Goal: Information Seeking & Learning: Learn about a topic

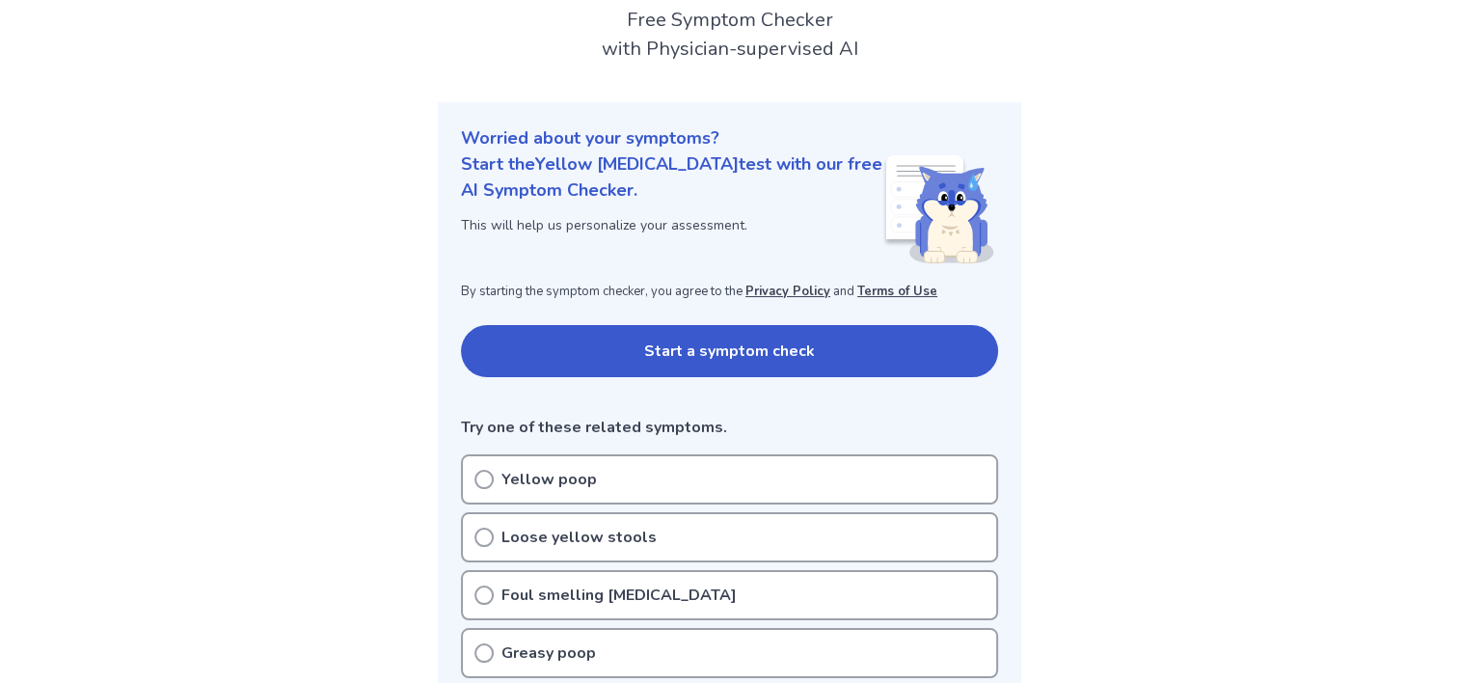
scroll to position [289, 0]
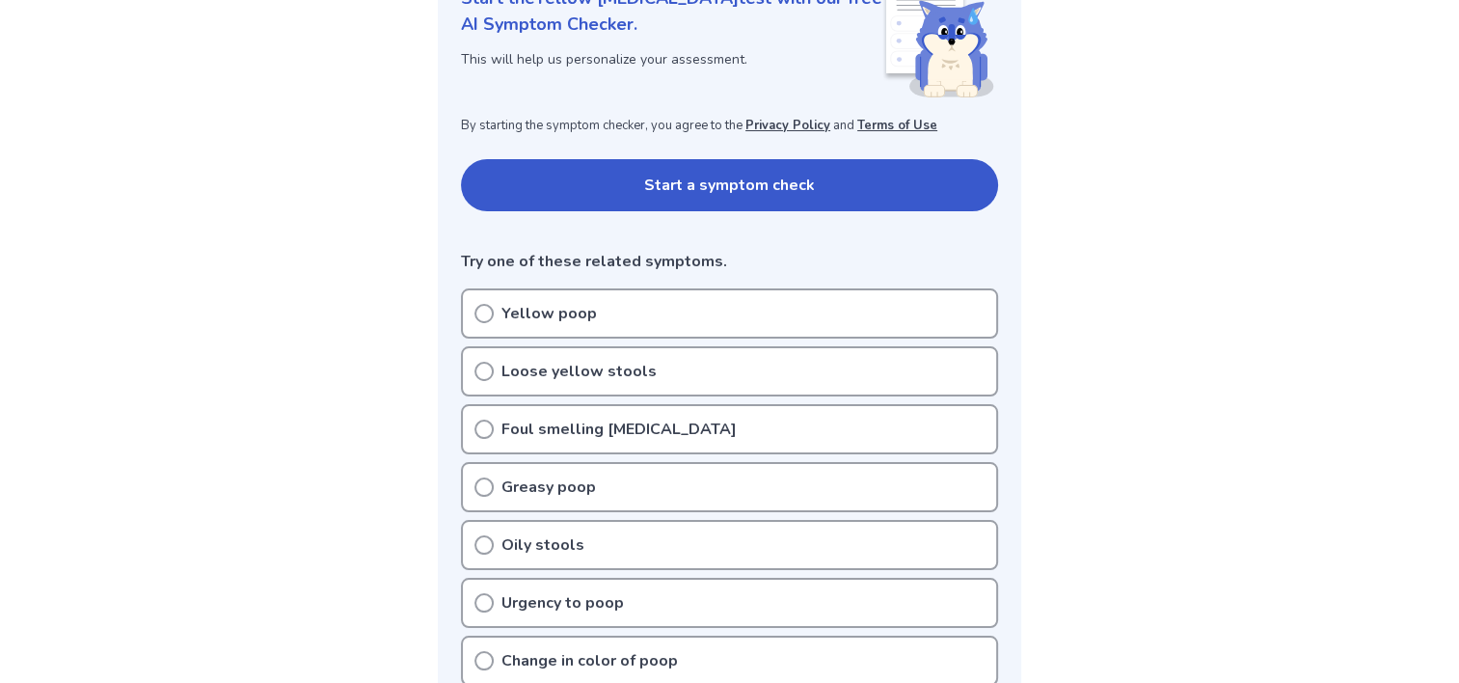
click at [575, 315] on p "Yellow poop" at bounding box center [548, 313] width 95 height 23
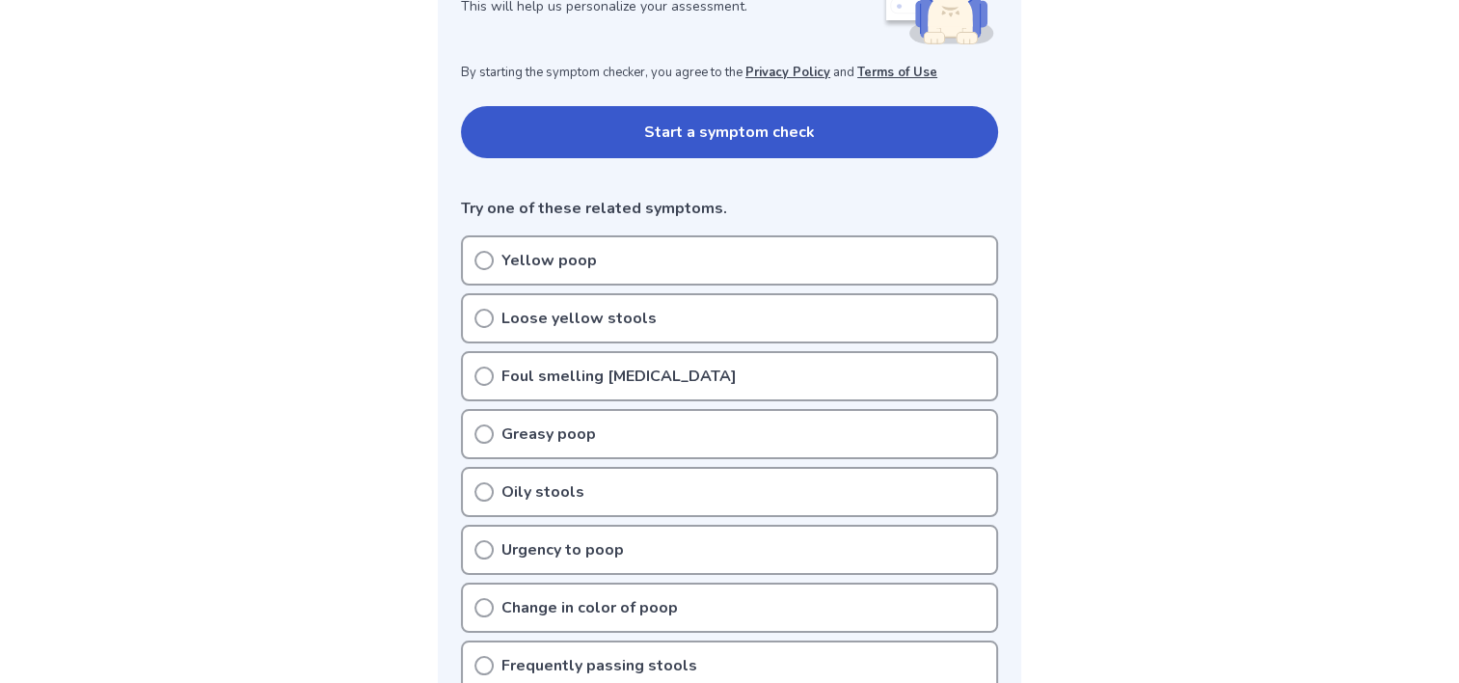
scroll to position [386, 0]
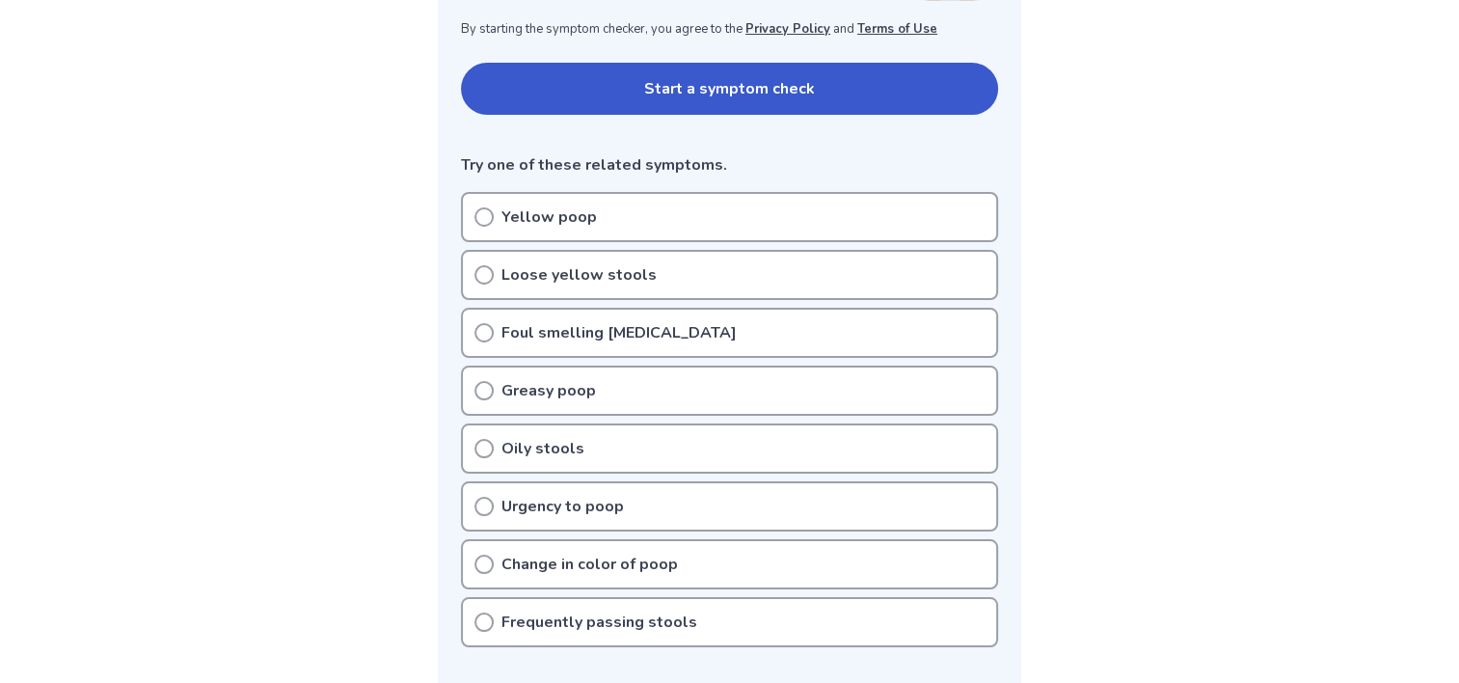
click at [482, 271] on icon at bounding box center [483, 274] width 19 height 19
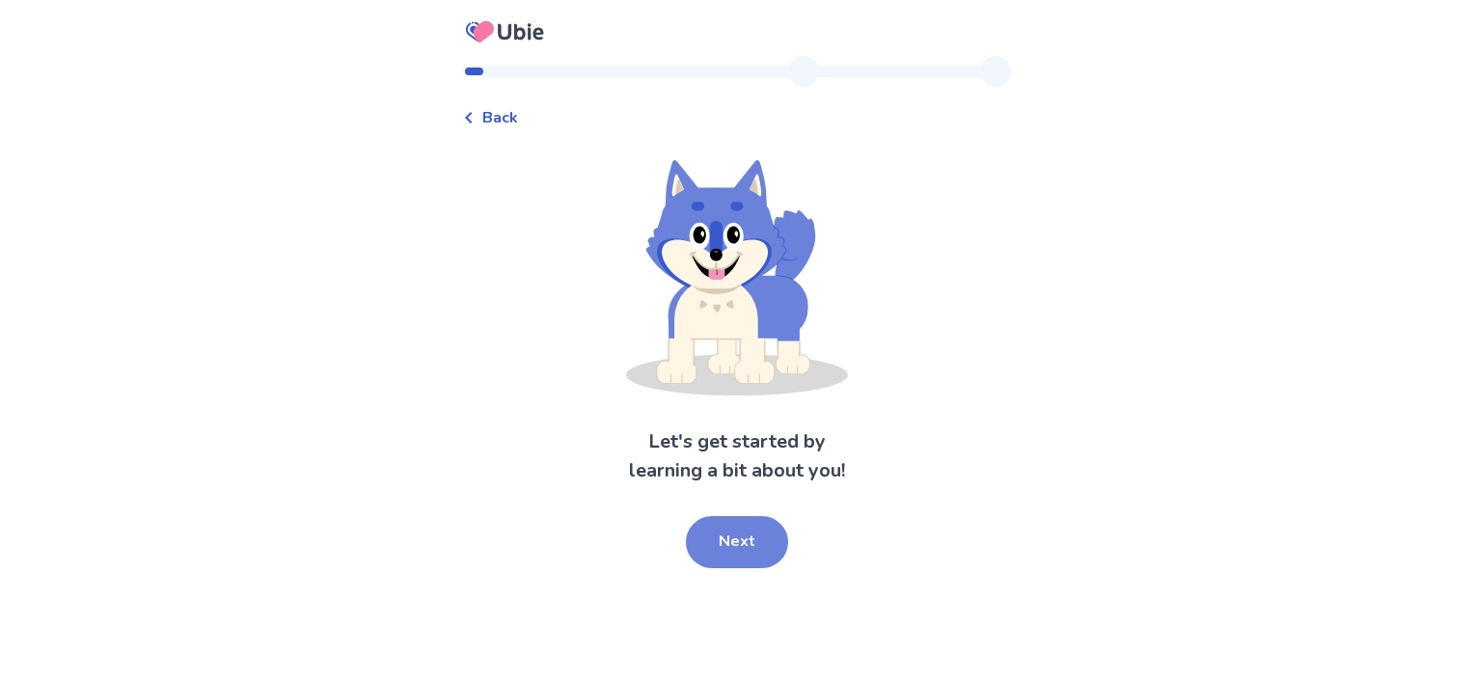
click at [733, 535] on button "Next" at bounding box center [737, 542] width 102 height 52
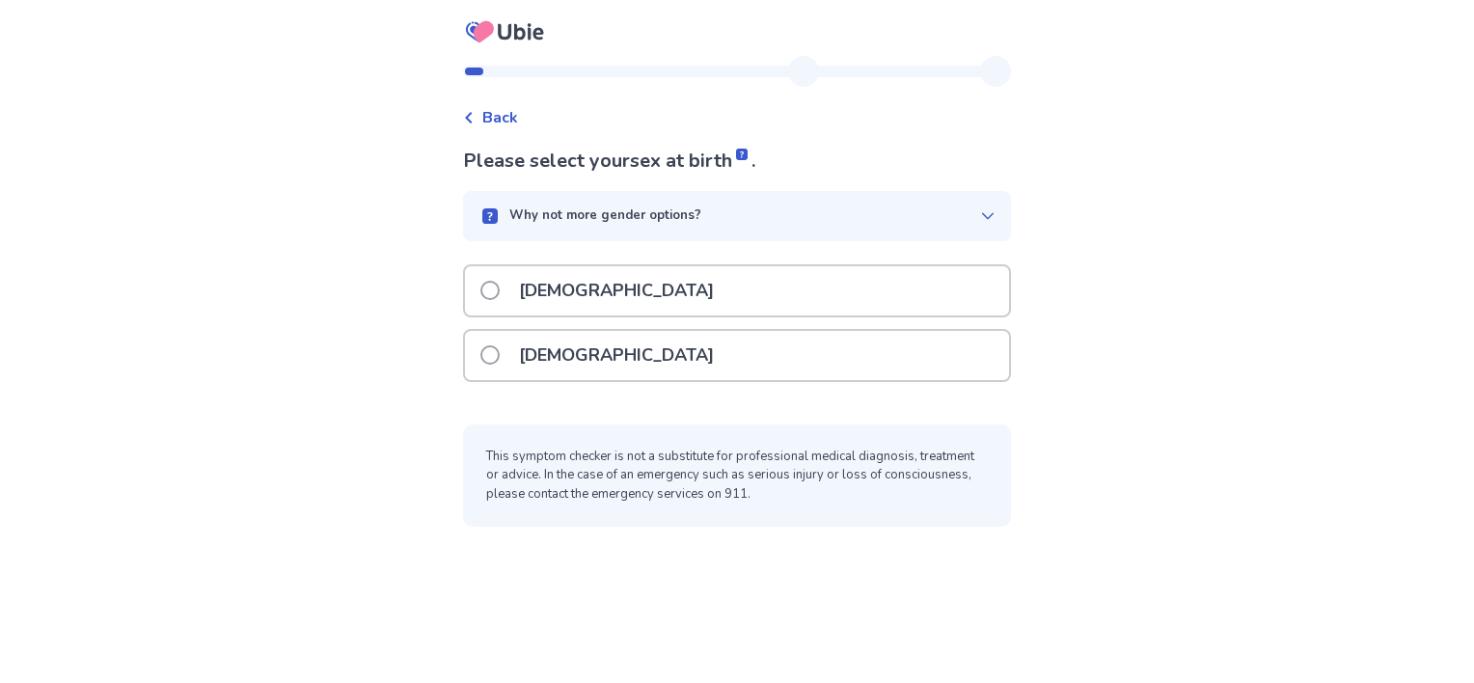
click at [500, 352] on span at bounding box center [489, 354] width 19 height 19
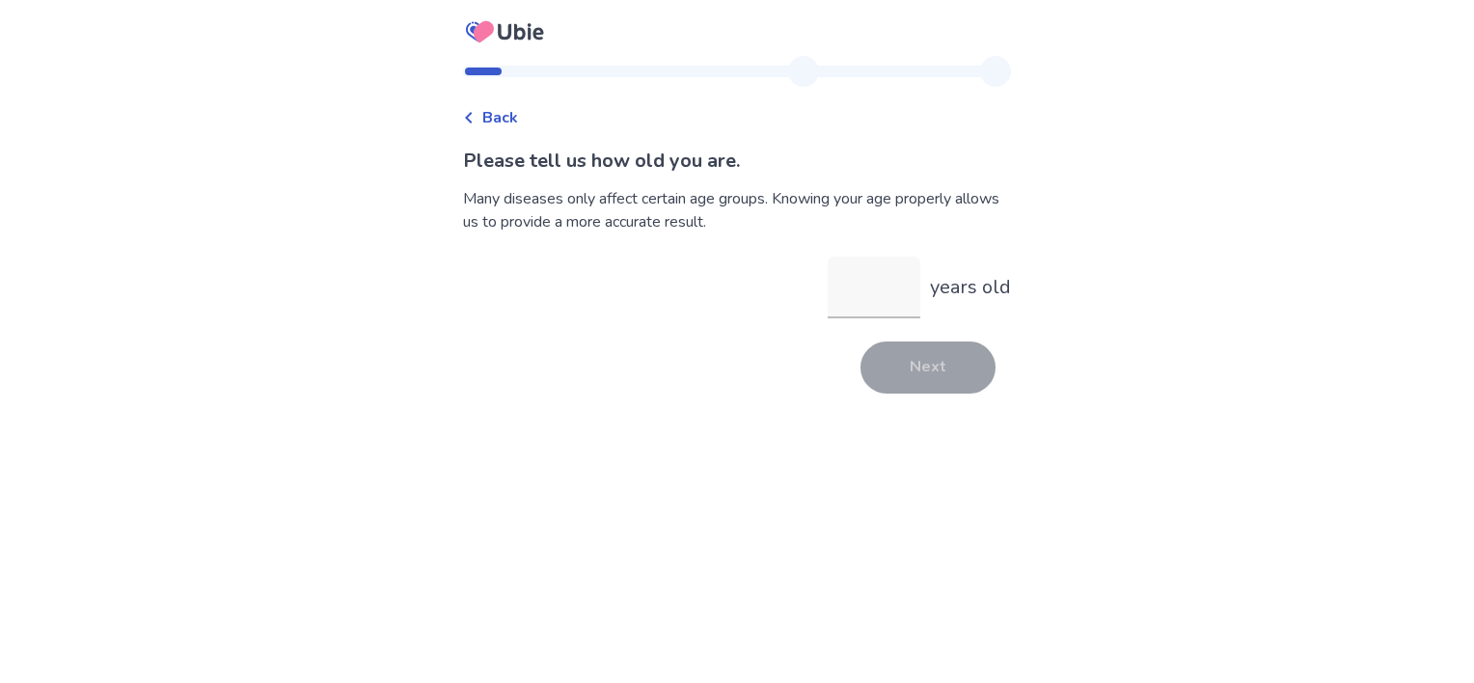
type input "*"
click at [911, 386] on button "Next" at bounding box center [927, 367] width 135 height 52
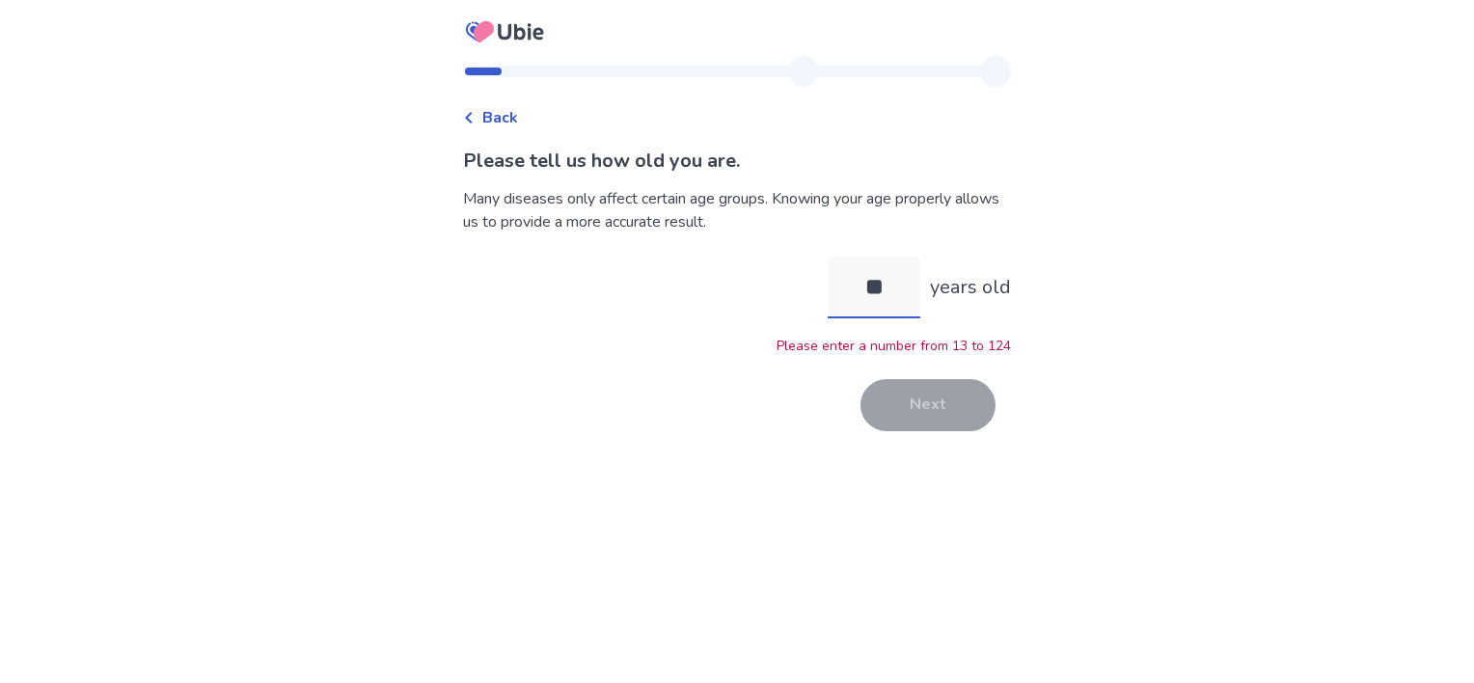
drag, startPoint x: 887, startPoint y: 284, endPoint x: 836, endPoint y: 283, distance: 51.1
click at [837, 283] on input "**" at bounding box center [873, 288] width 93 height 62
type input "**"
click at [929, 419] on button "Next" at bounding box center [927, 405] width 135 height 52
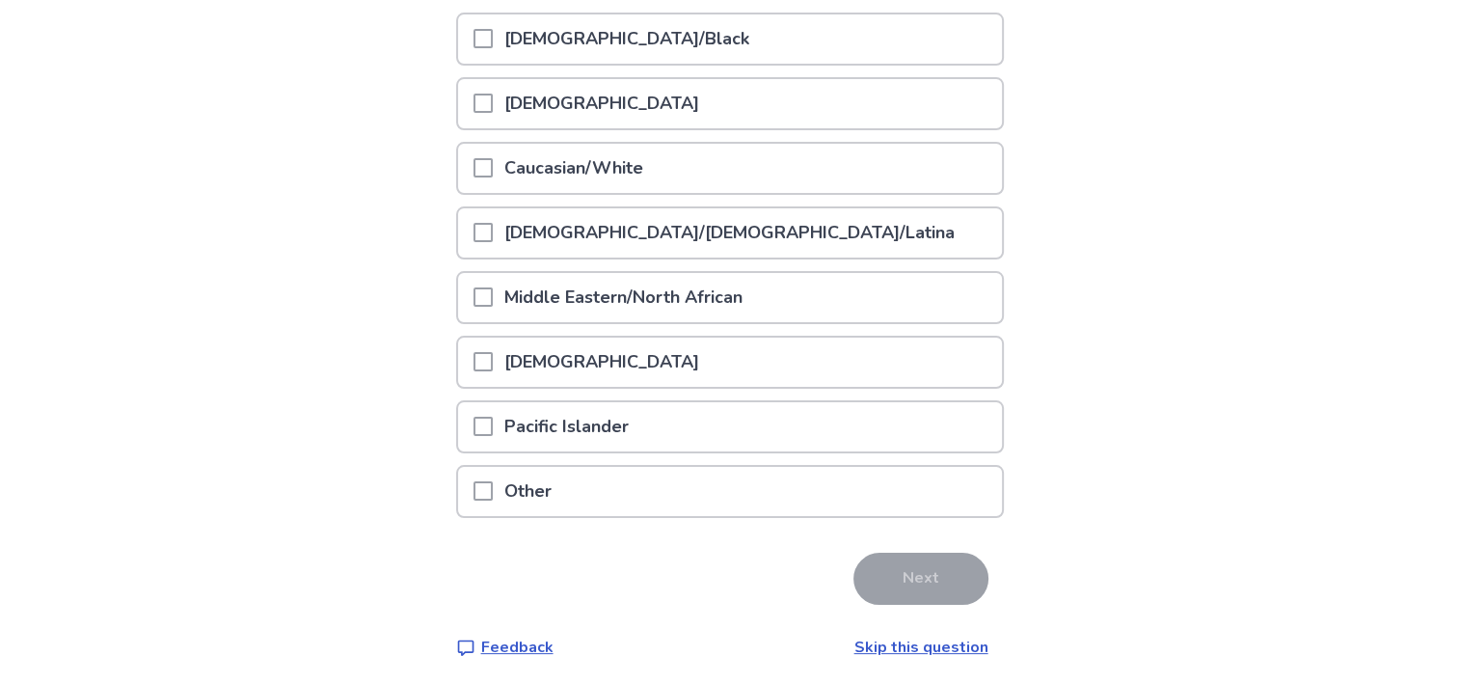
scroll to position [187, 0]
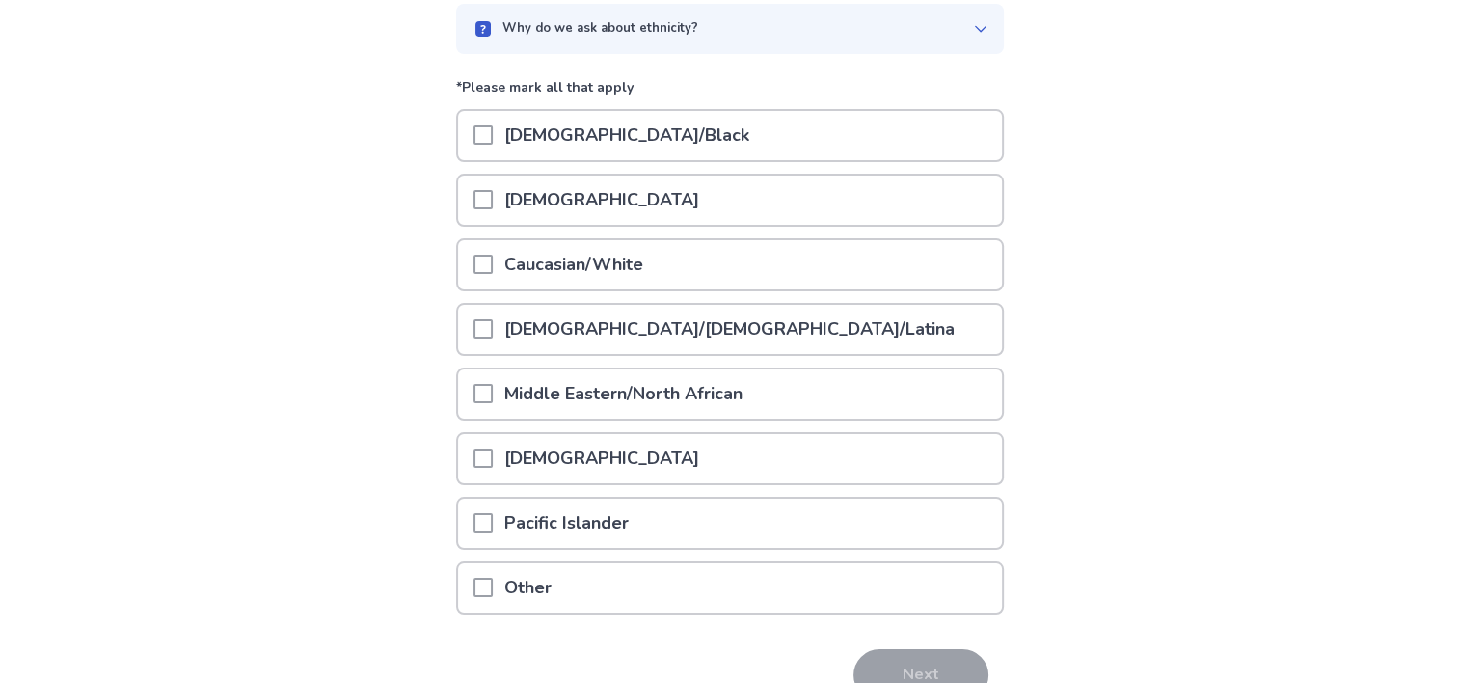
click at [490, 133] on span at bounding box center [483, 134] width 19 height 19
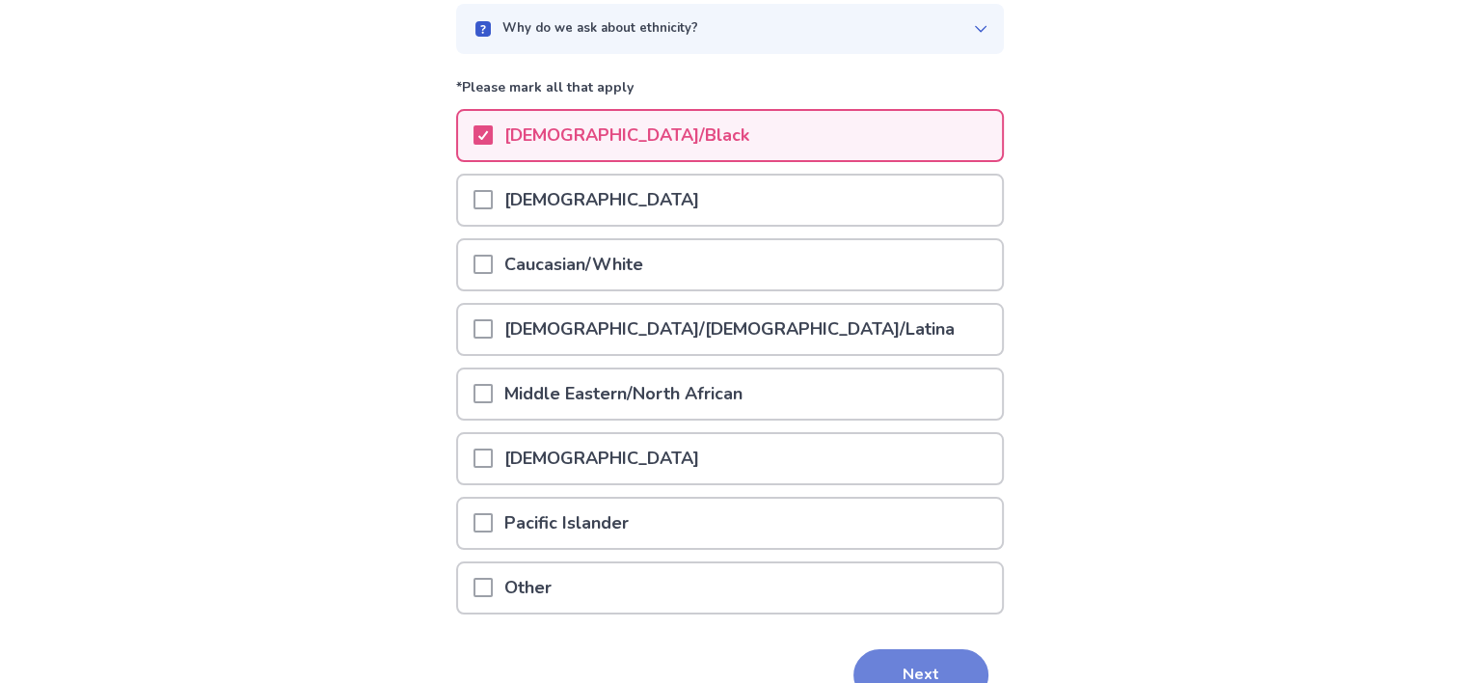
click at [914, 662] on button "Next" at bounding box center [920, 675] width 135 height 52
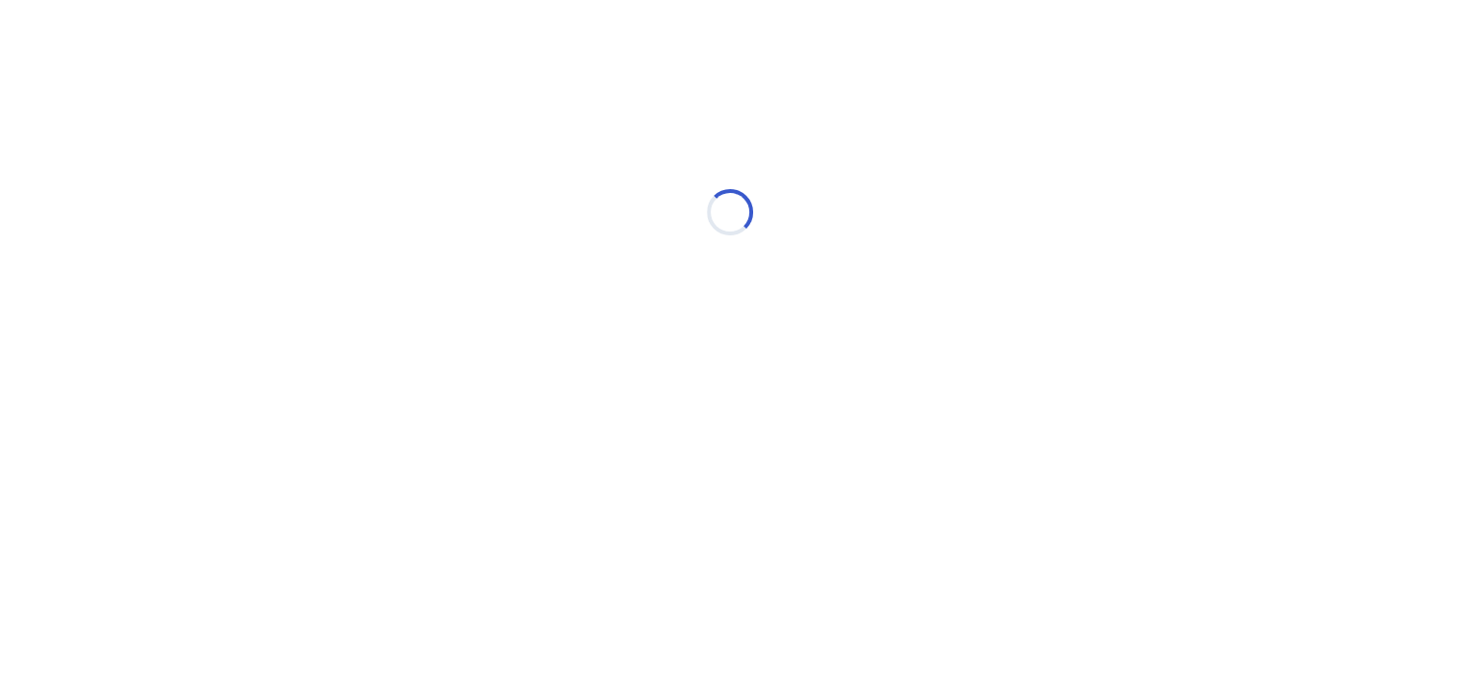
scroll to position [0, 0]
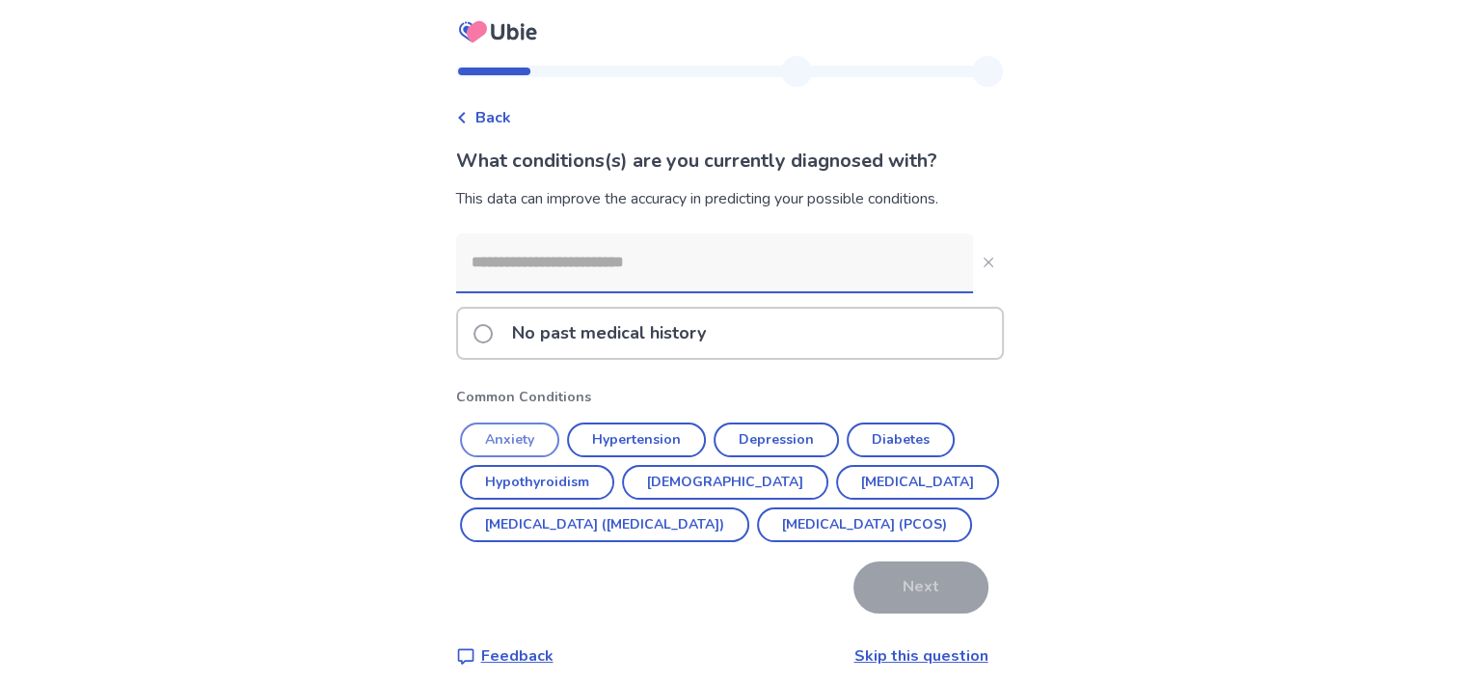
click at [511, 438] on button "Anxiety" at bounding box center [509, 439] width 99 height 35
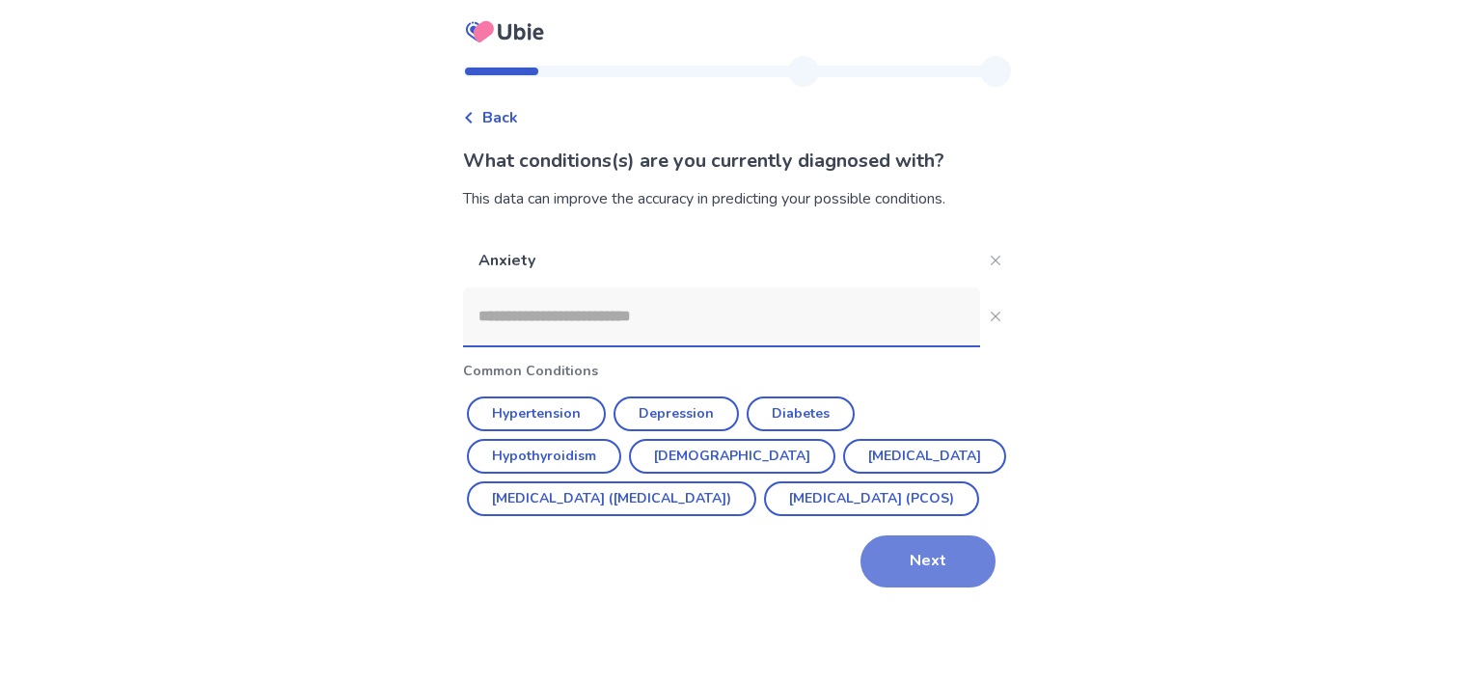
click at [910, 587] on button "Next" at bounding box center [927, 561] width 135 height 52
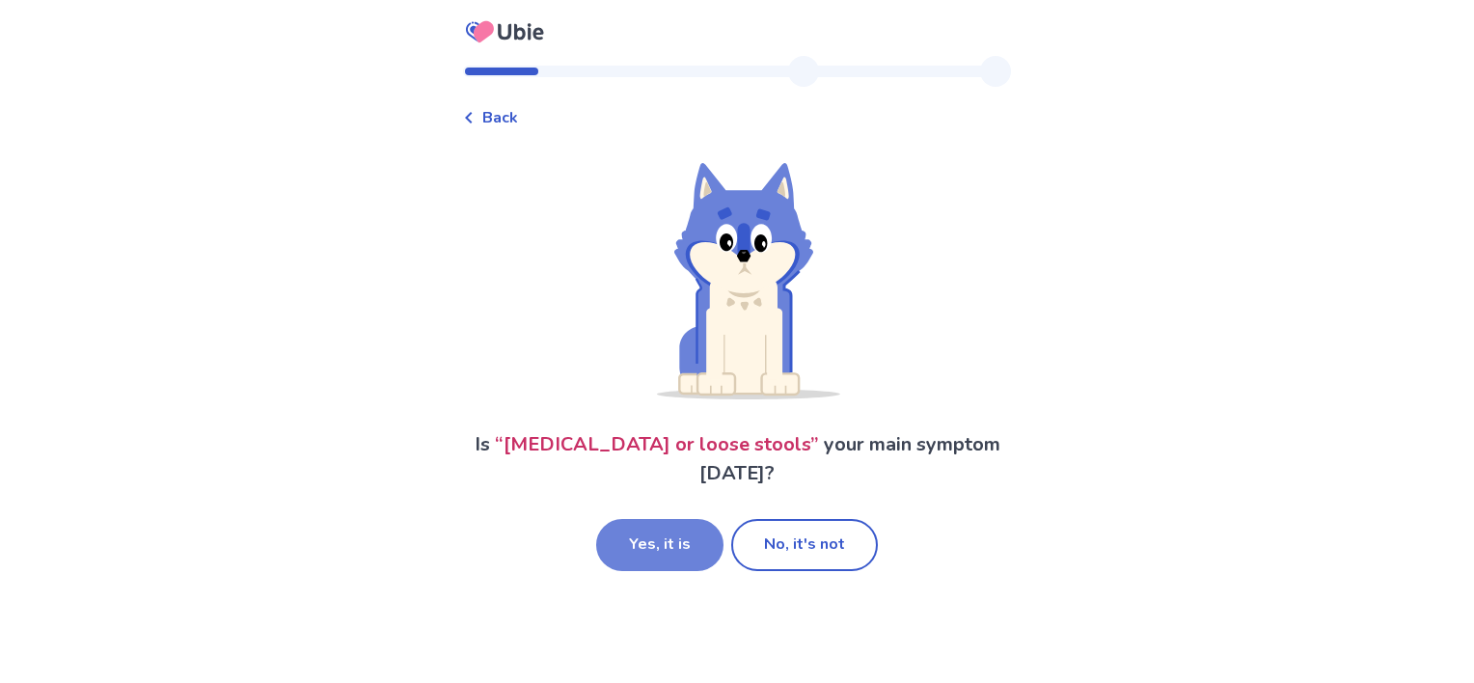
click at [687, 529] on button "Yes, it is" at bounding box center [659, 545] width 127 height 52
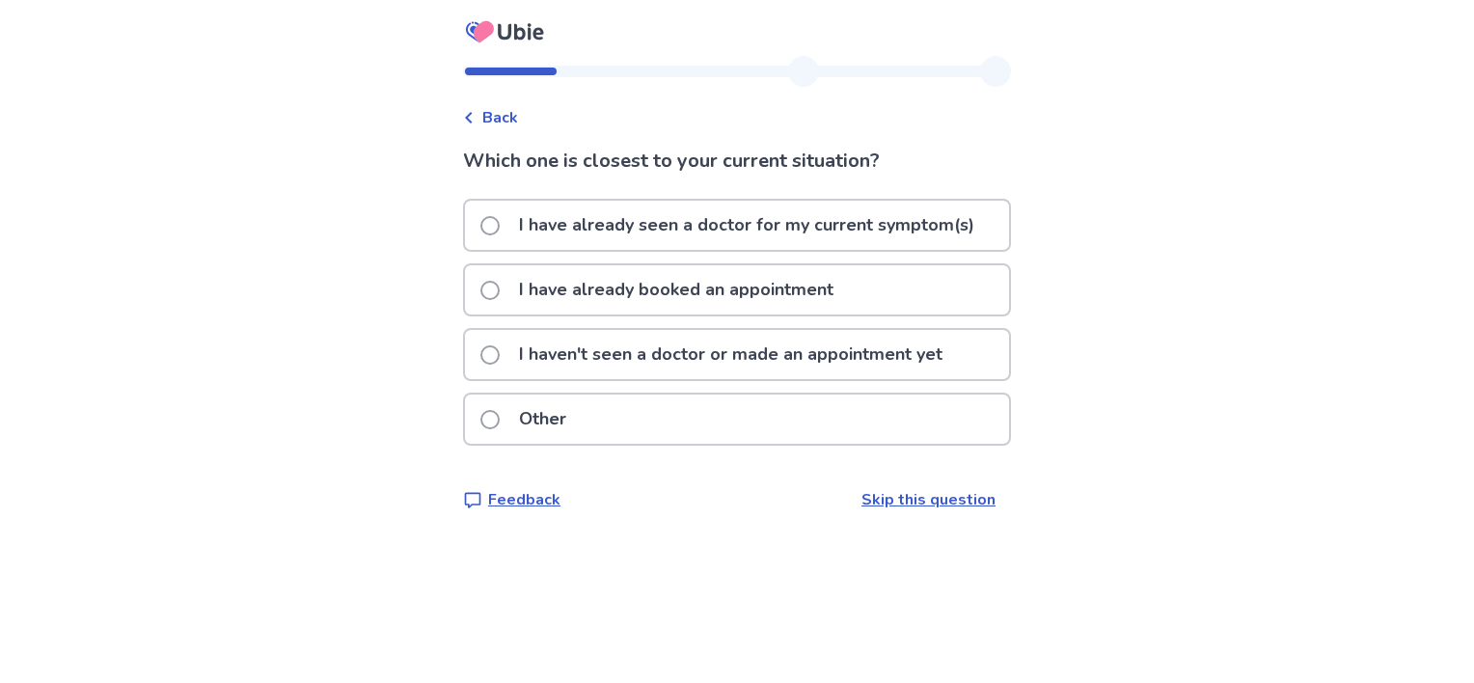
click at [639, 352] on p "I haven't seen a doctor or made an appointment yet" at bounding box center [730, 354] width 447 height 49
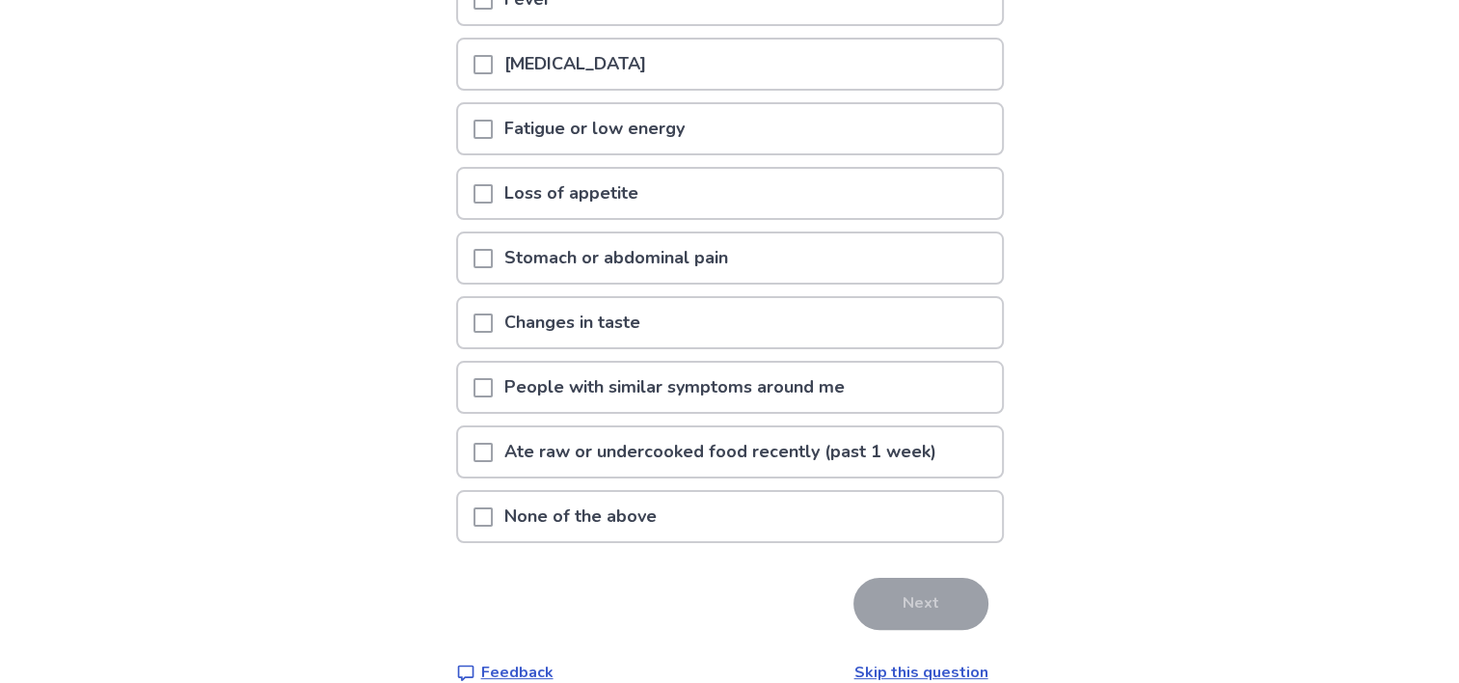
scroll to position [289, 0]
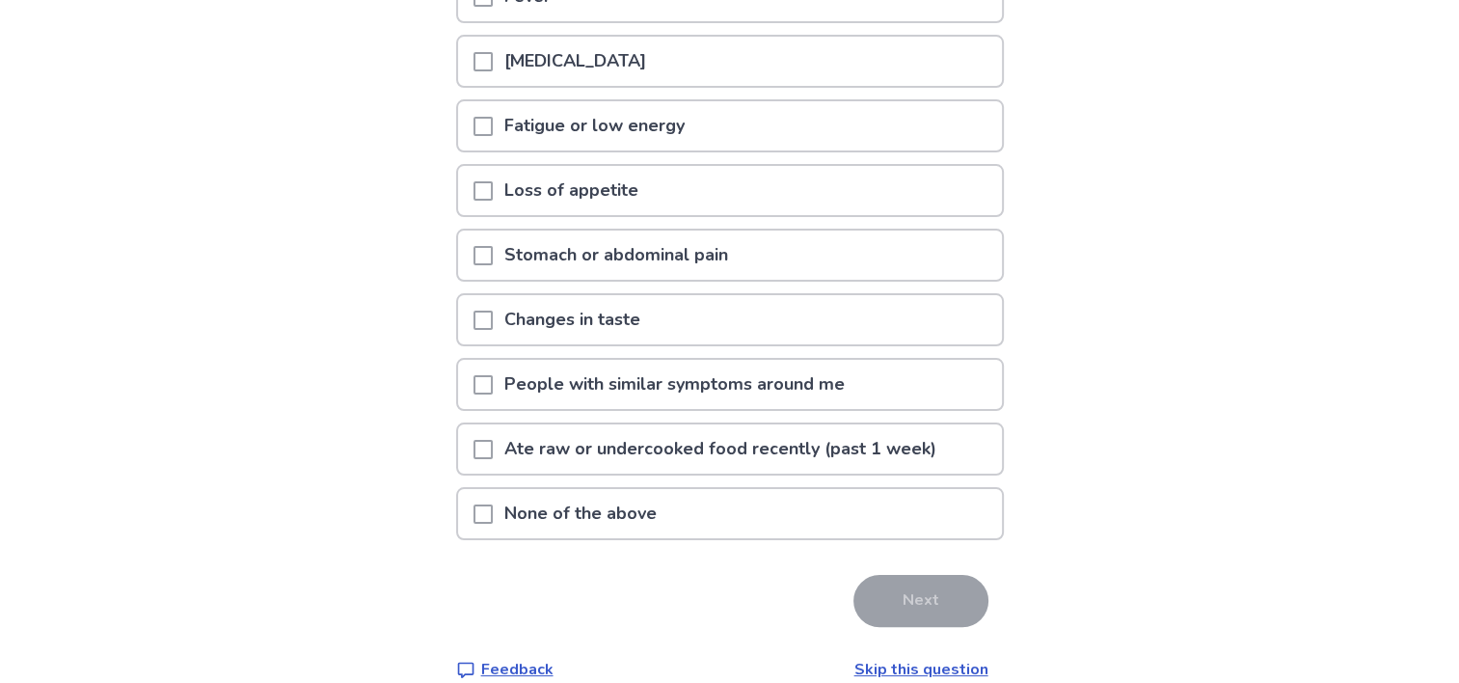
click at [490, 506] on span at bounding box center [483, 513] width 19 height 19
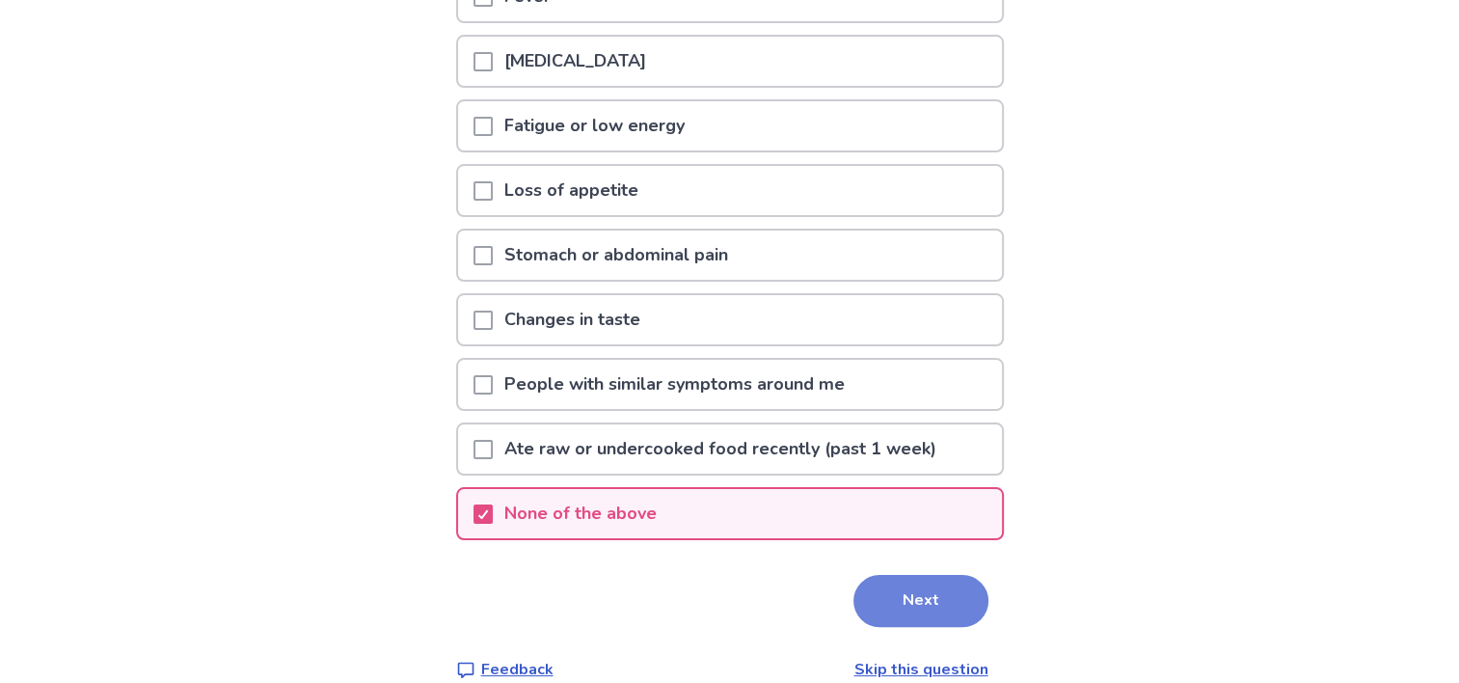
click at [911, 598] on button "Next" at bounding box center [920, 601] width 135 height 52
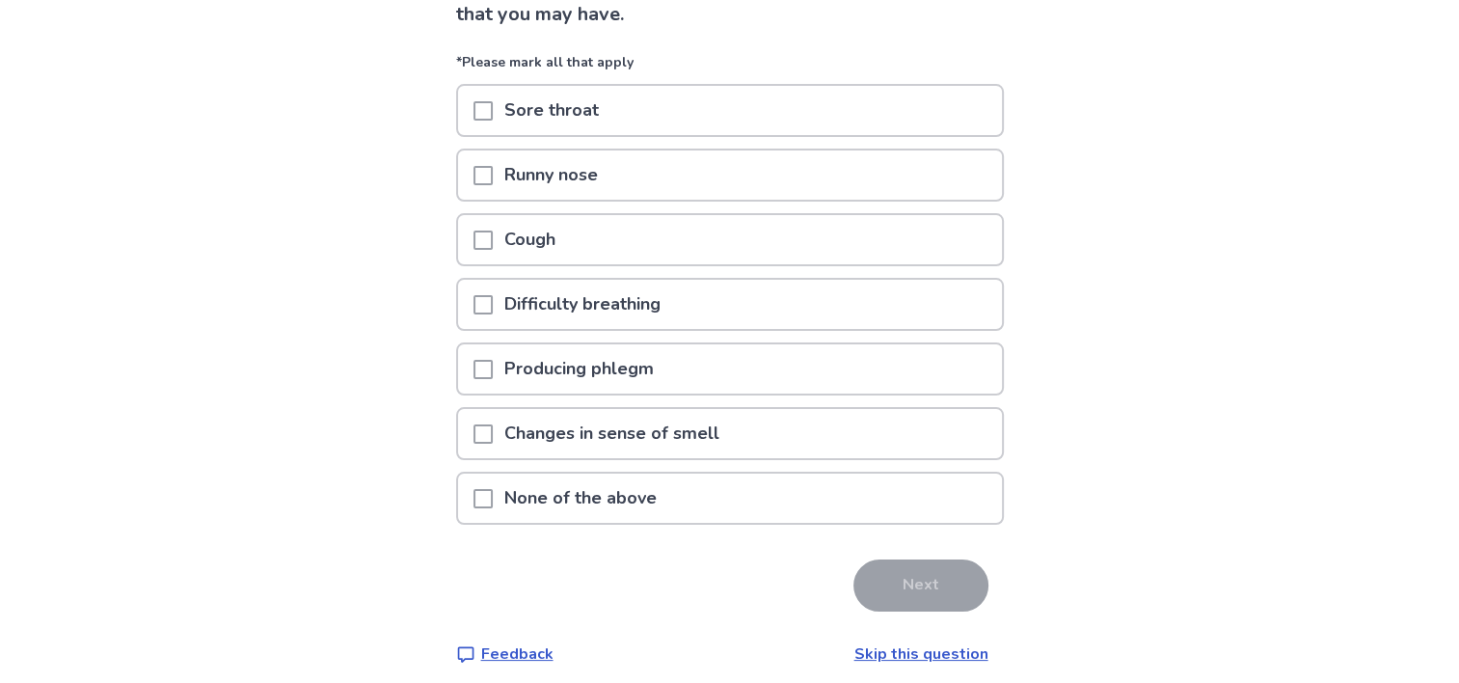
scroll to position [183, 0]
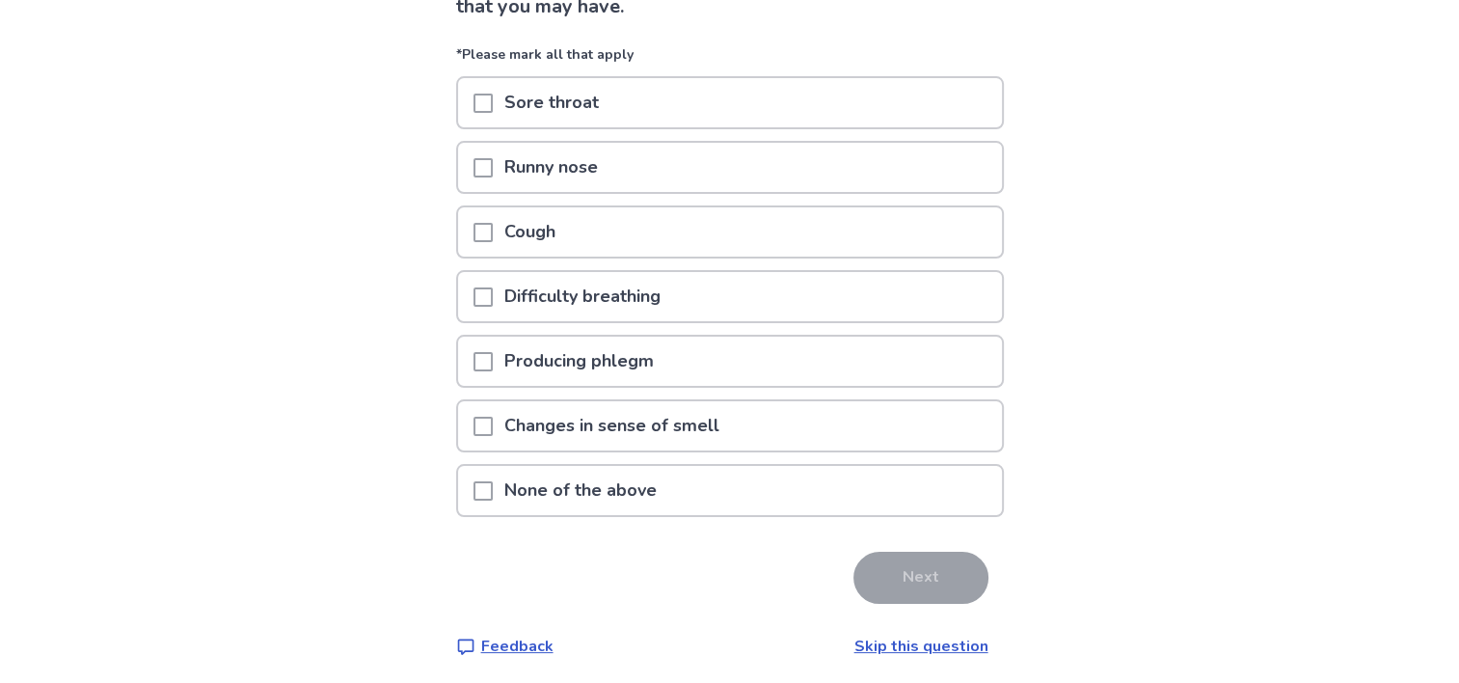
click at [493, 481] on span at bounding box center [483, 490] width 19 height 19
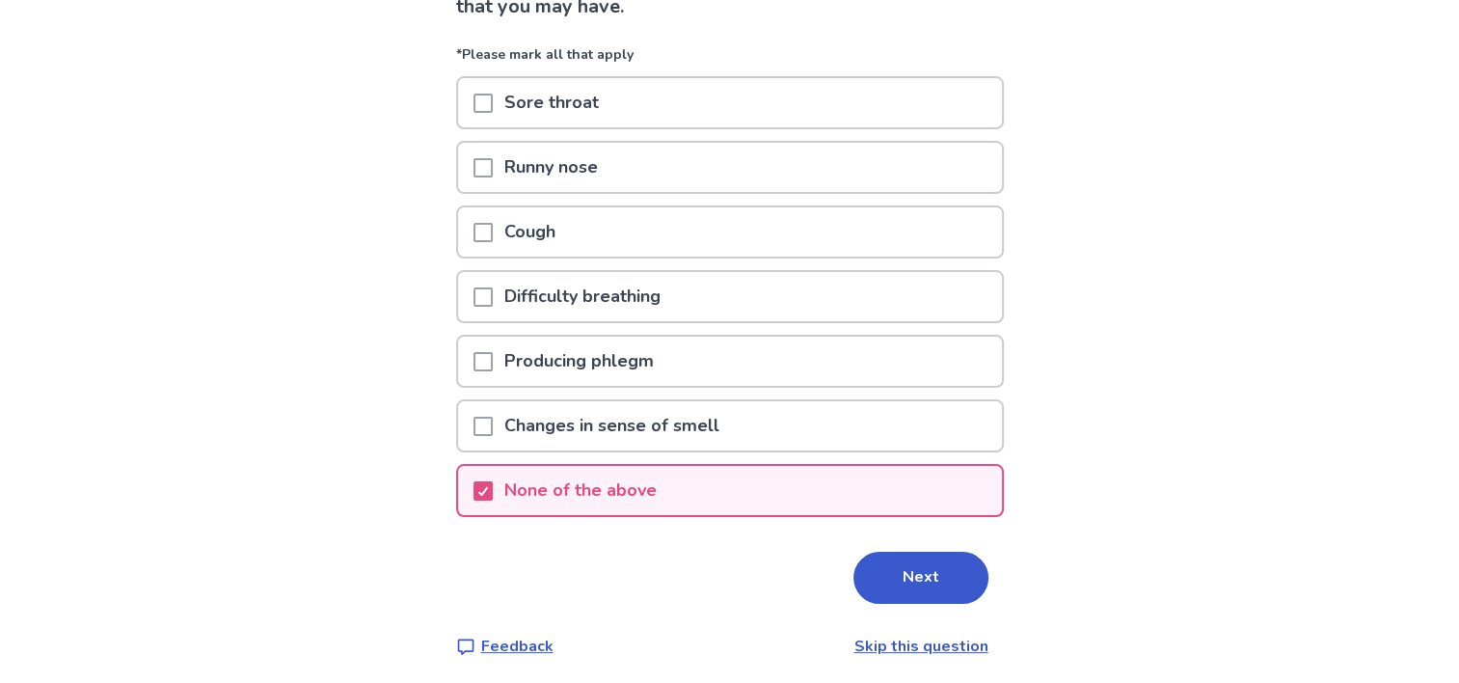
click at [932, 570] on button "Next" at bounding box center [920, 578] width 135 height 52
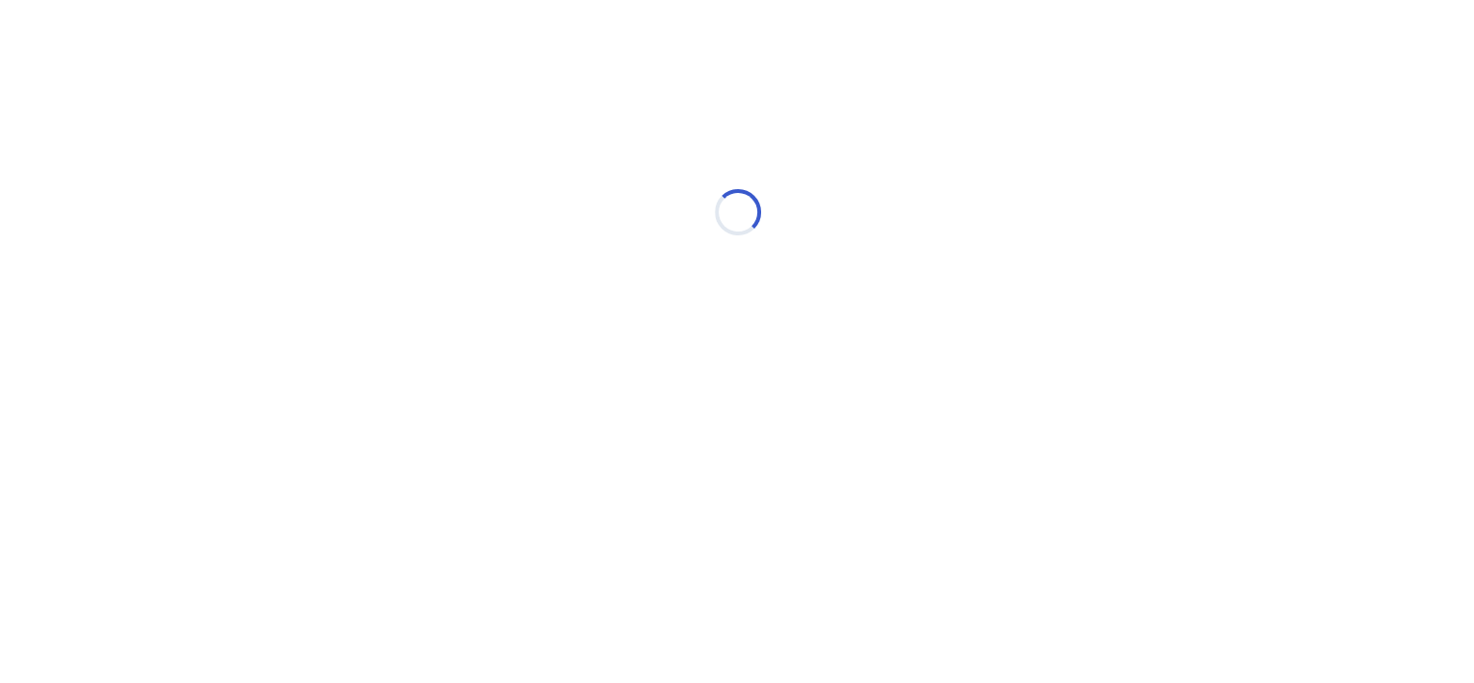
scroll to position [0, 0]
select select "*"
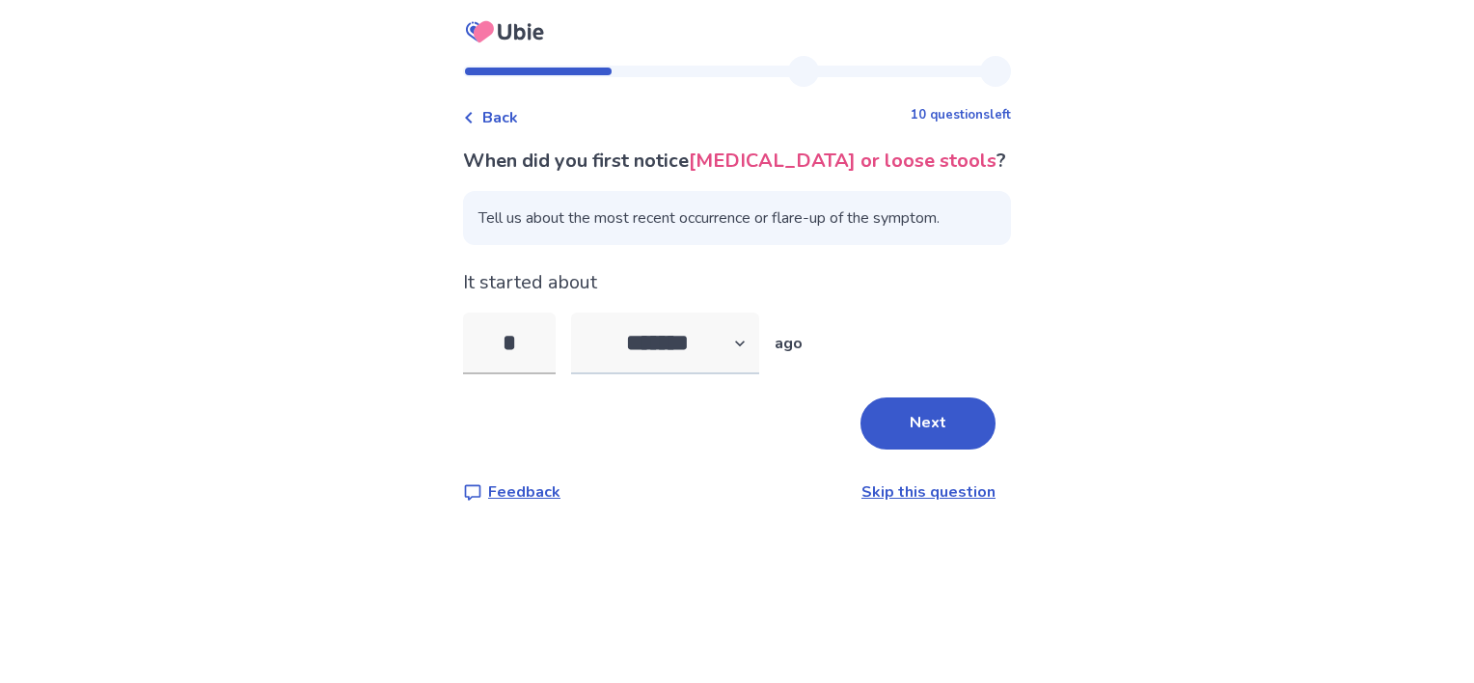
type input "*"
click at [751, 348] on select "******* ****** ******* ******** *******" at bounding box center [665, 343] width 188 height 62
select select "*"
click at [582, 312] on select "******* ****** ******* ******** *******" at bounding box center [665, 343] width 188 height 62
drag, startPoint x: 544, startPoint y: 339, endPoint x: 486, endPoint y: 332, distance: 58.3
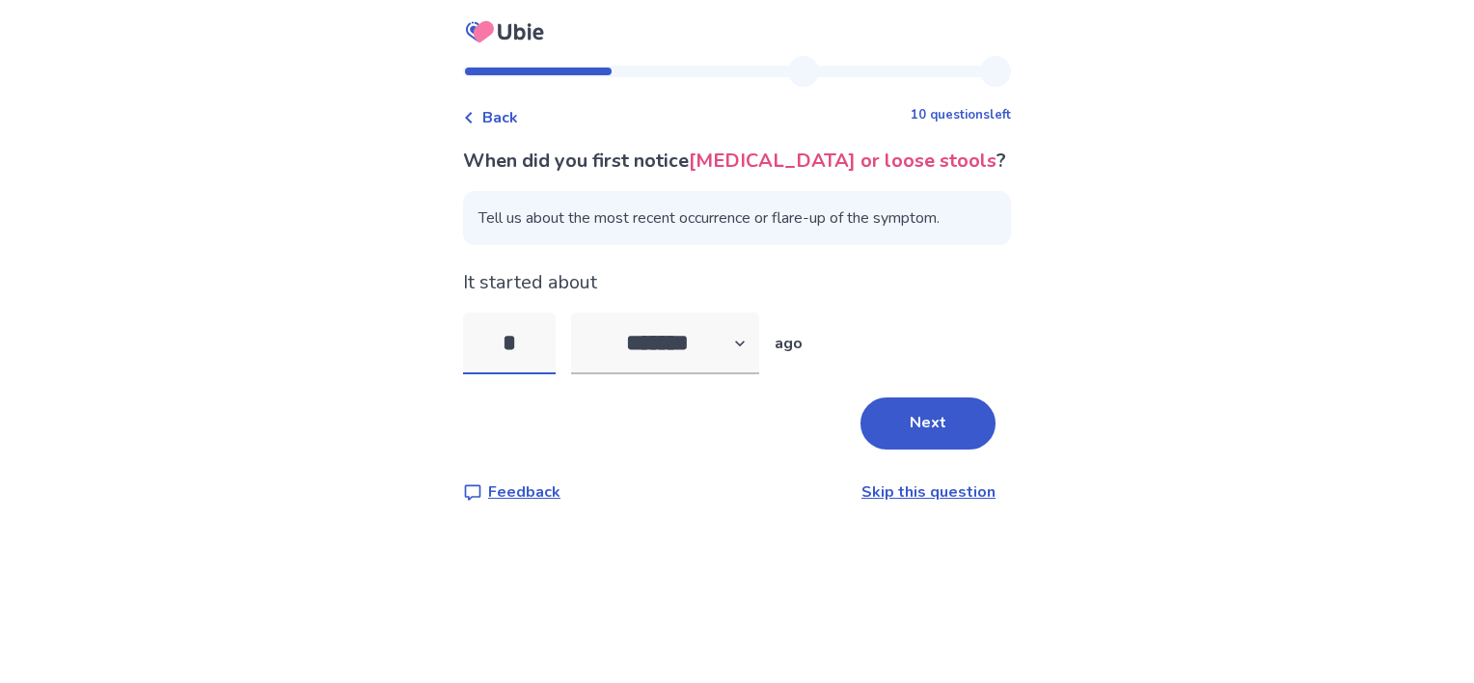
click at [486, 332] on input "*" at bounding box center [509, 343] width 93 height 62
type input "*"
click at [955, 420] on button "Next" at bounding box center [927, 423] width 135 height 52
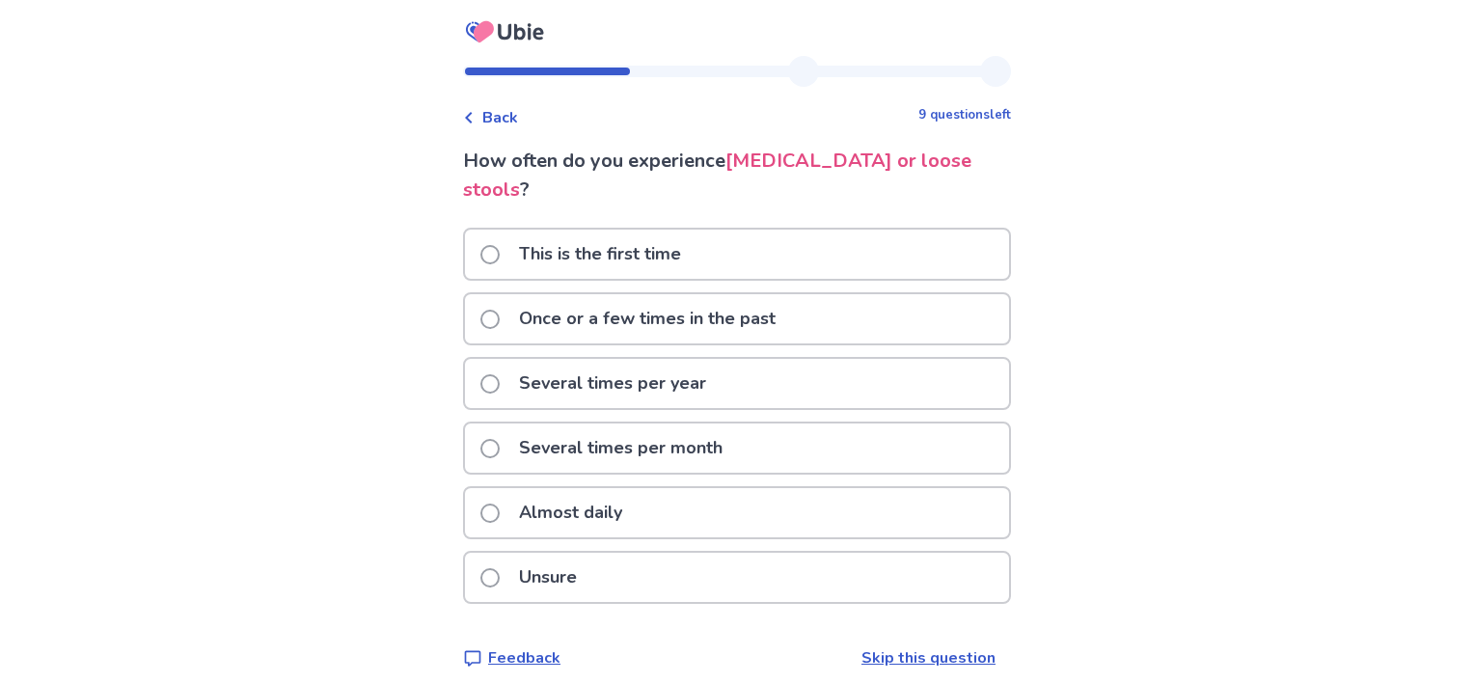
click at [500, 568] on span at bounding box center [489, 577] width 19 height 19
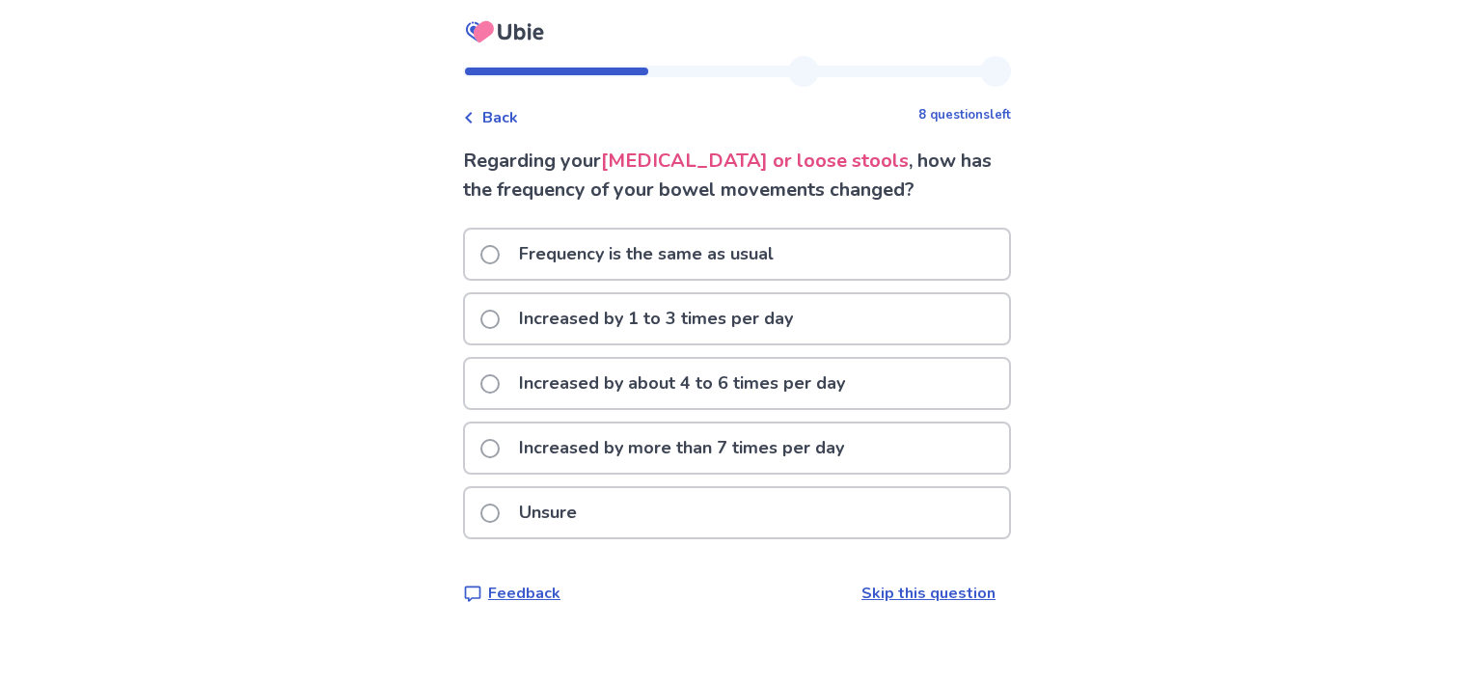
click at [594, 391] on p "Increased by about 4 to 6 times per day" at bounding box center [681, 383] width 349 height 49
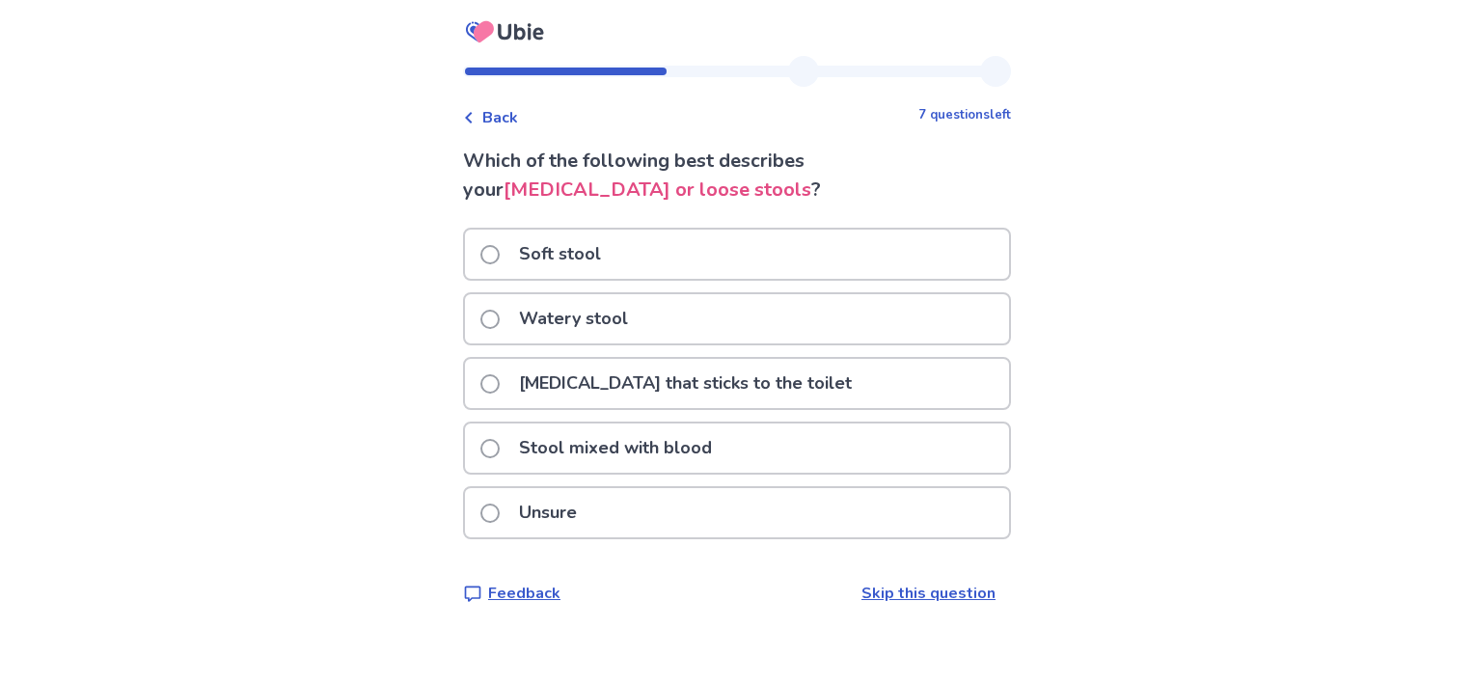
click at [571, 316] on p "Watery stool" at bounding box center [573, 318] width 132 height 49
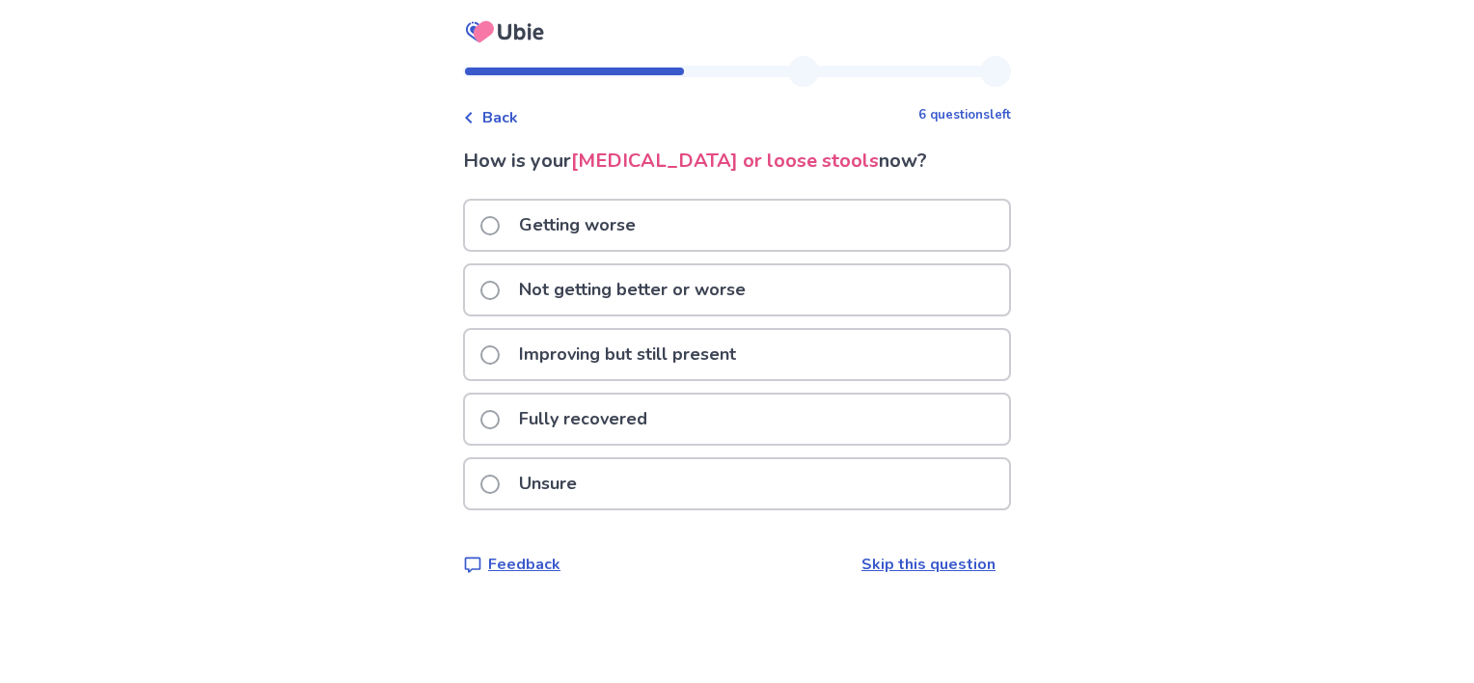
click at [589, 358] on p "Improving but still present" at bounding box center [627, 354] width 240 height 49
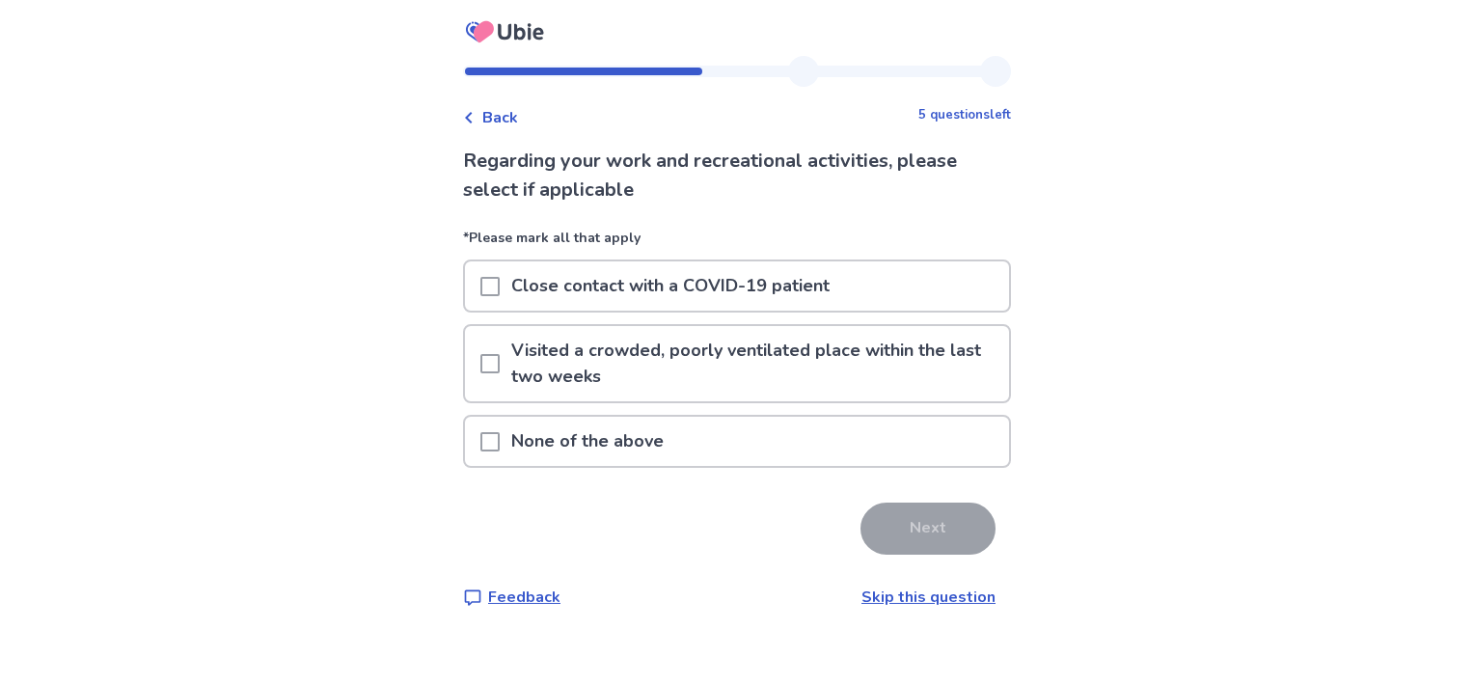
click at [626, 370] on p "Visited a crowded, poorly ventilated place within the last two weeks" at bounding box center [754, 363] width 509 height 75
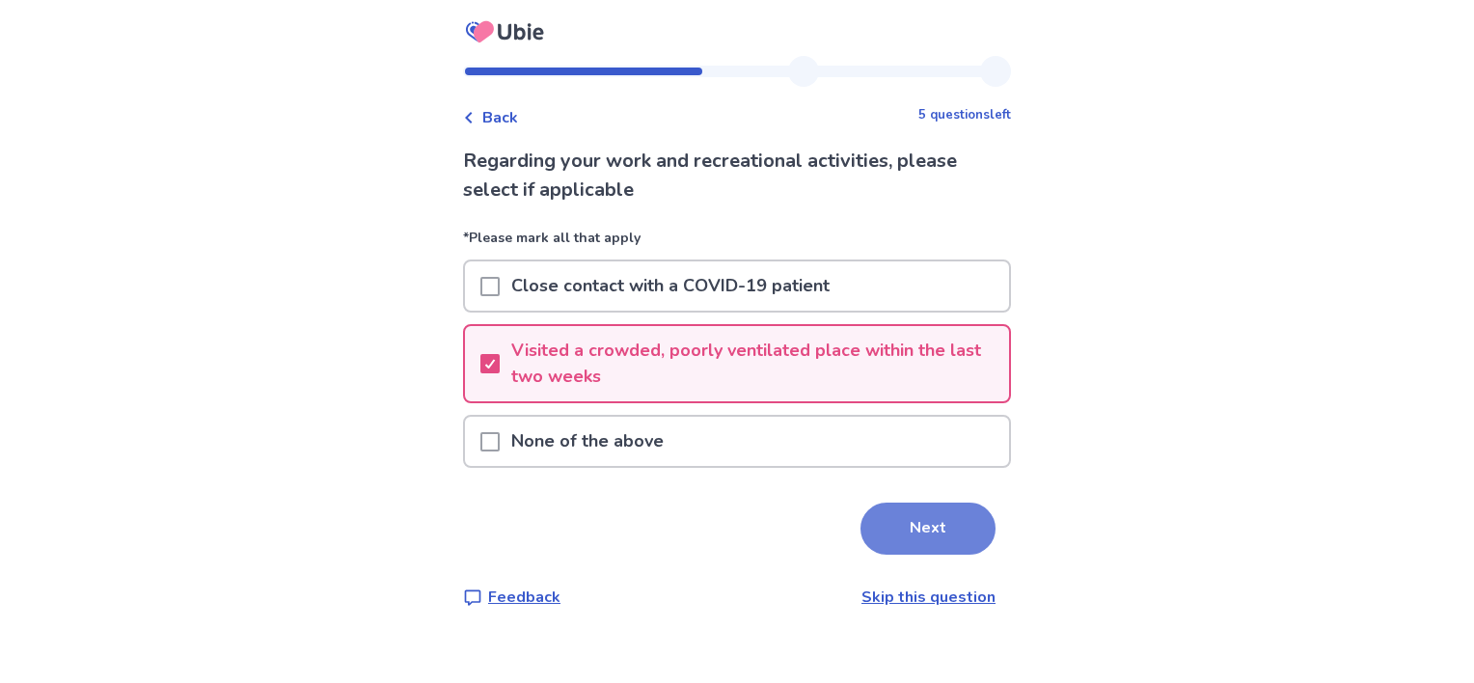
click at [968, 516] on button "Next" at bounding box center [927, 528] width 135 height 52
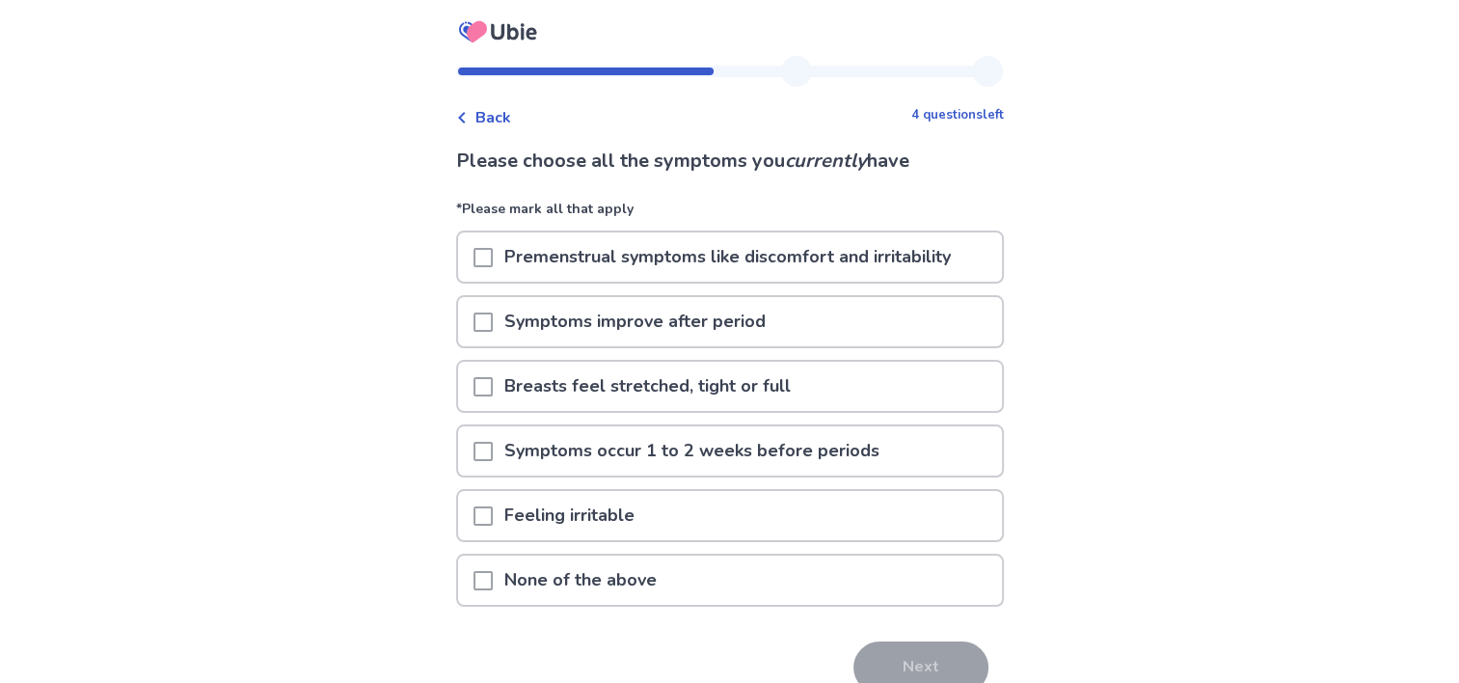
click at [504, 582] on p "None of the above" at bounding box center [581, 579] width 176 height 49
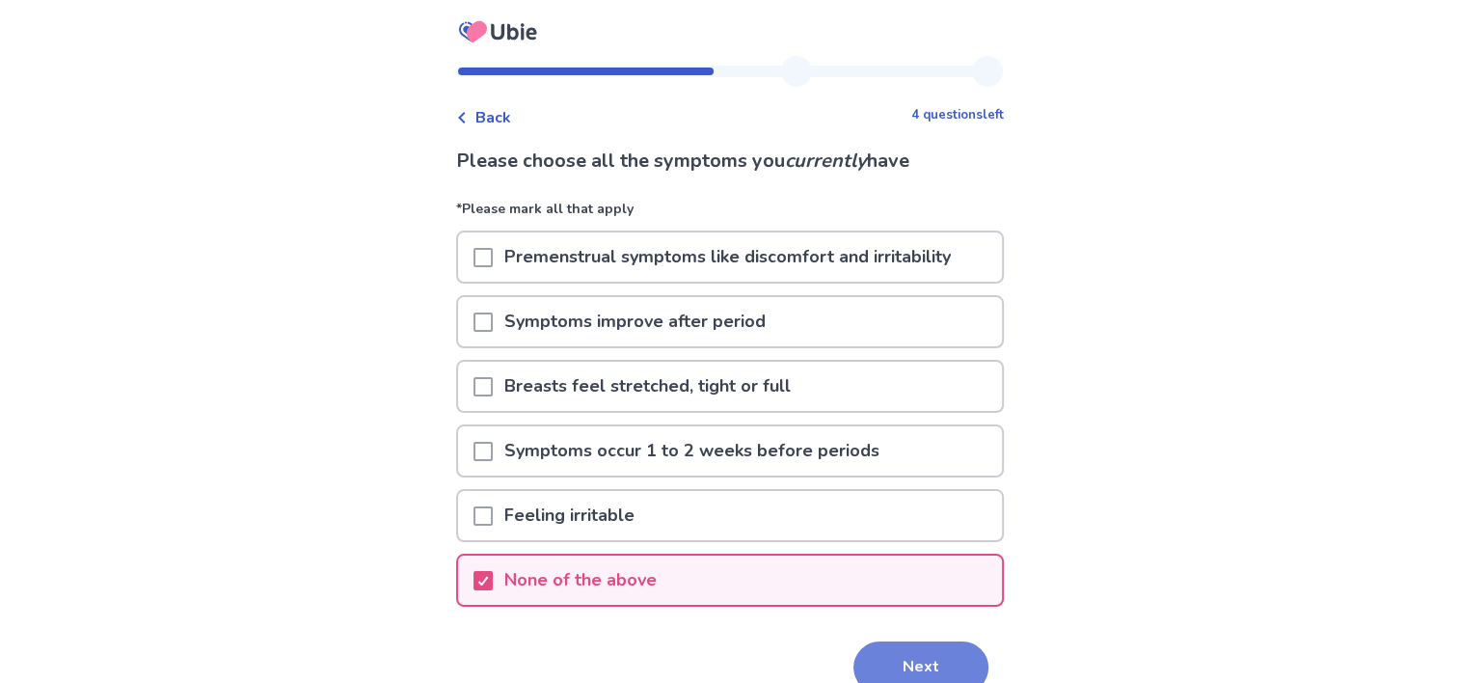
click at [883, 650] on button "Next" at bounding box center [920, 667] width 135 height 52
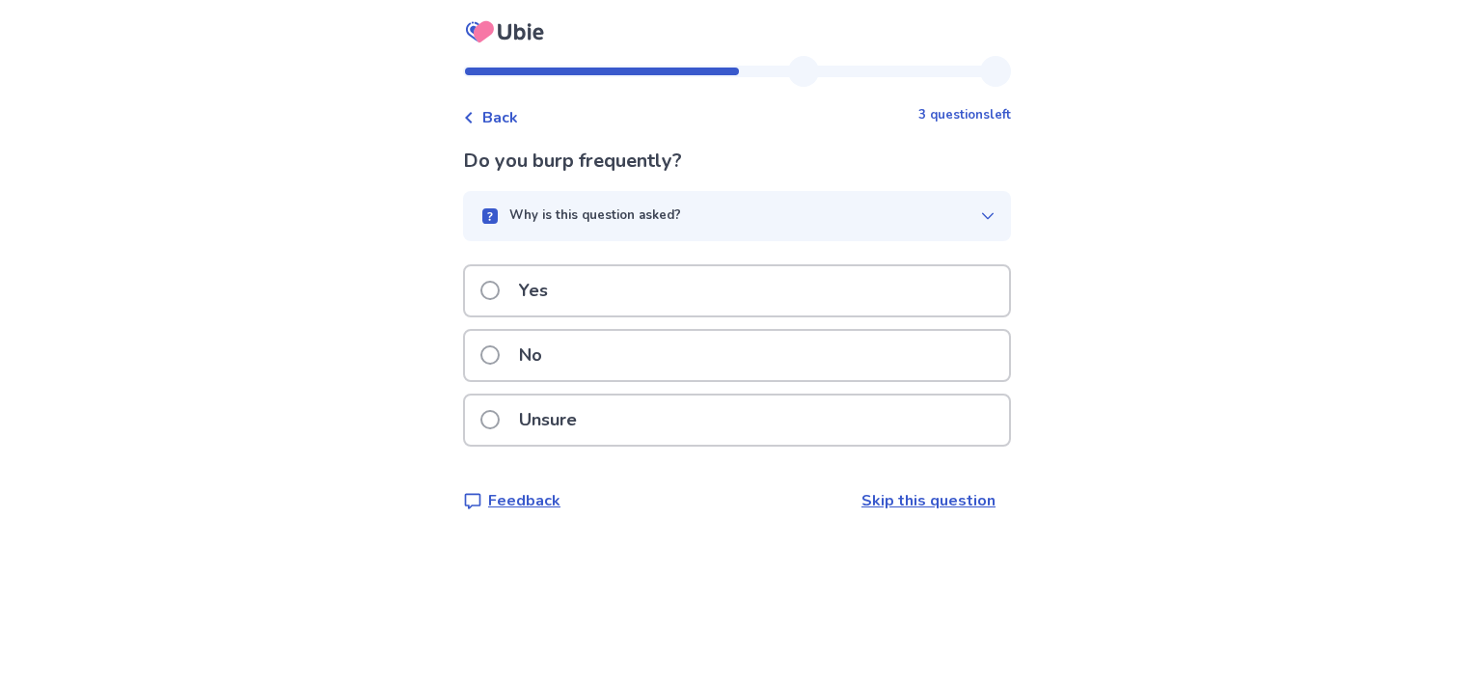
click at [598, 363] on div "No" at bounding box center [737, 355] width 544 height 49
click at [532, 312] on p "Yes" at bounding box center [533, 290] width 52 height 49
click at [620, 350] on div "No" at bounding box center [737, 355] width 544 height 49
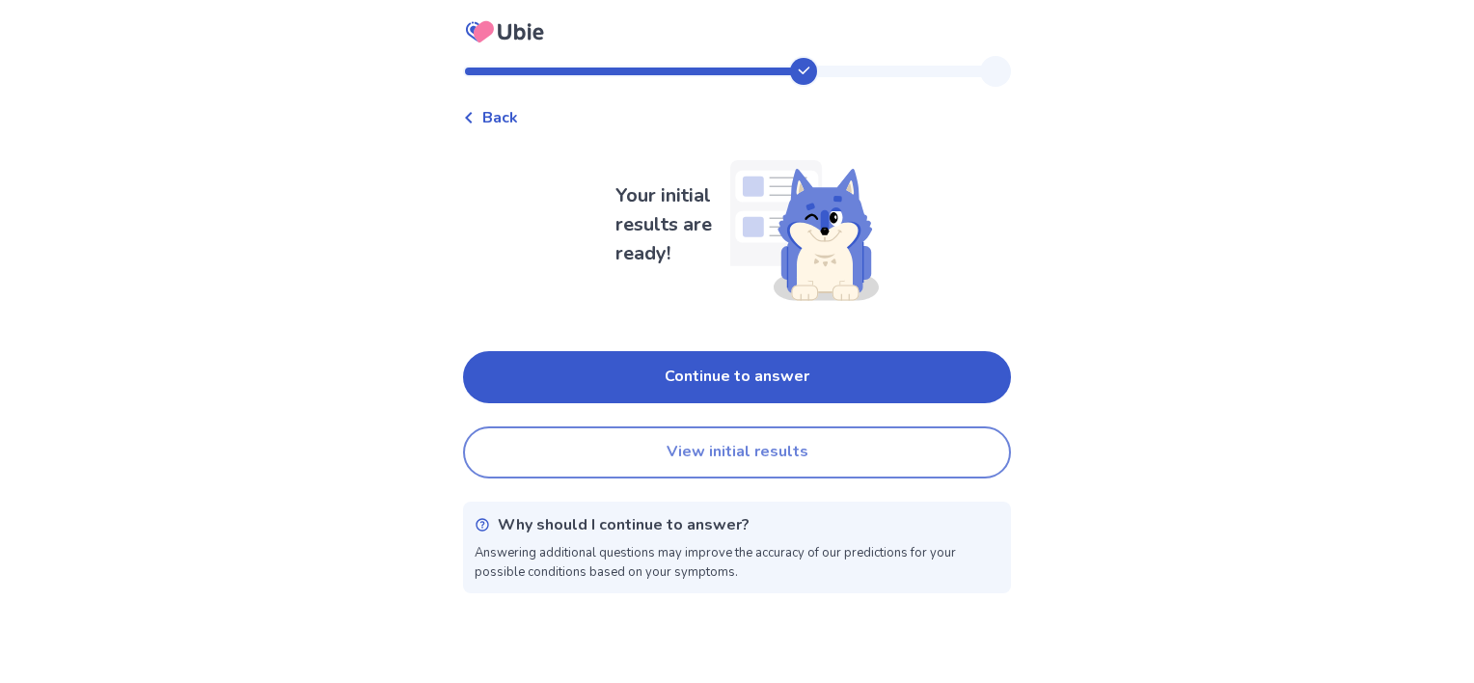
click at [768, 446] on button "View initial results" at bounding box center [737, 452] width 548 height 52
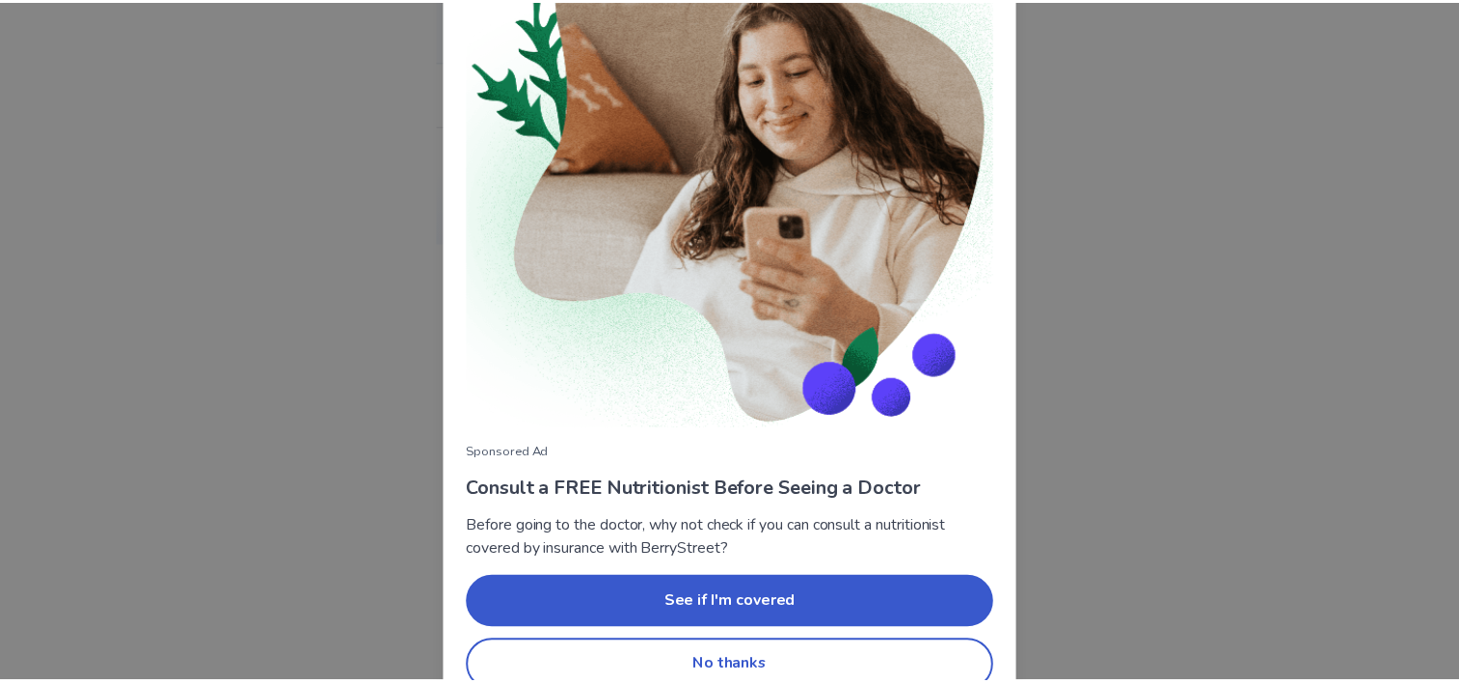
scroll to position [160, 0]
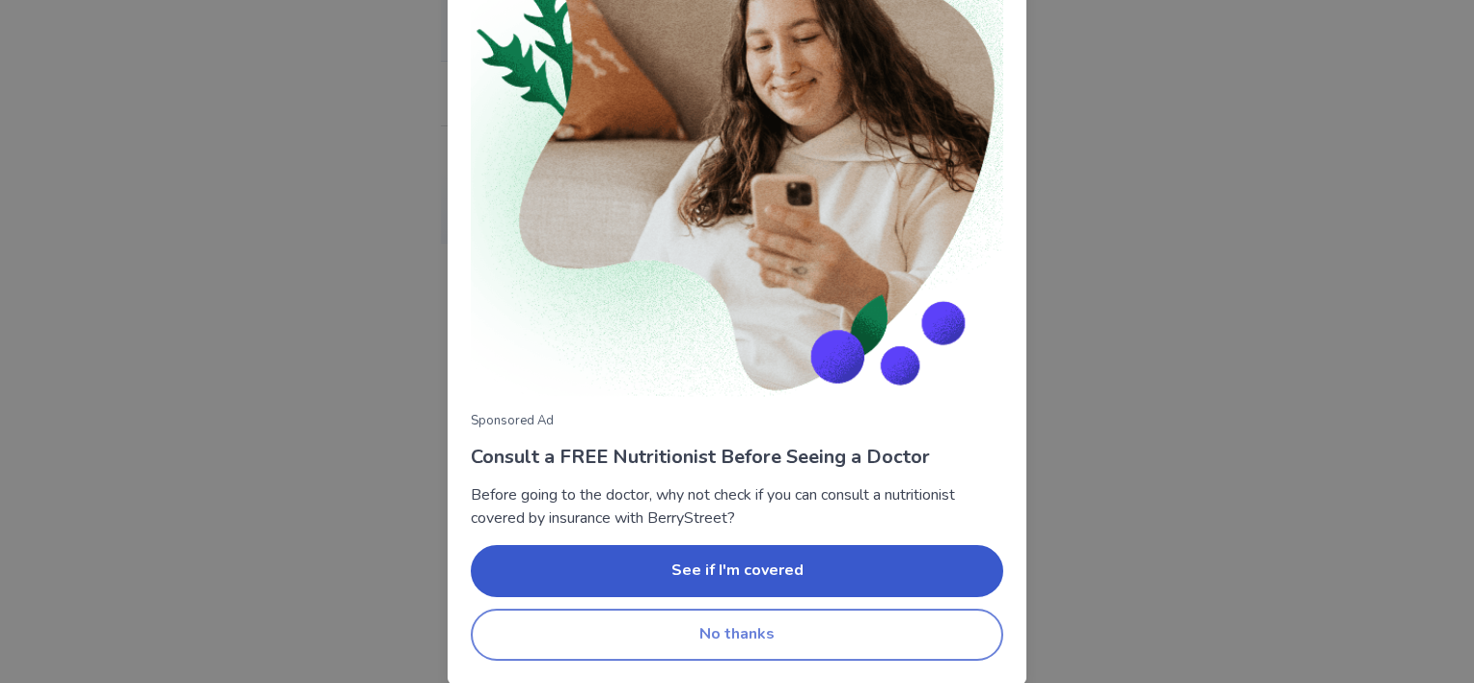
click at [619, 619] on button "No thanks" at bounding box center [737, 635] width 532 height 52
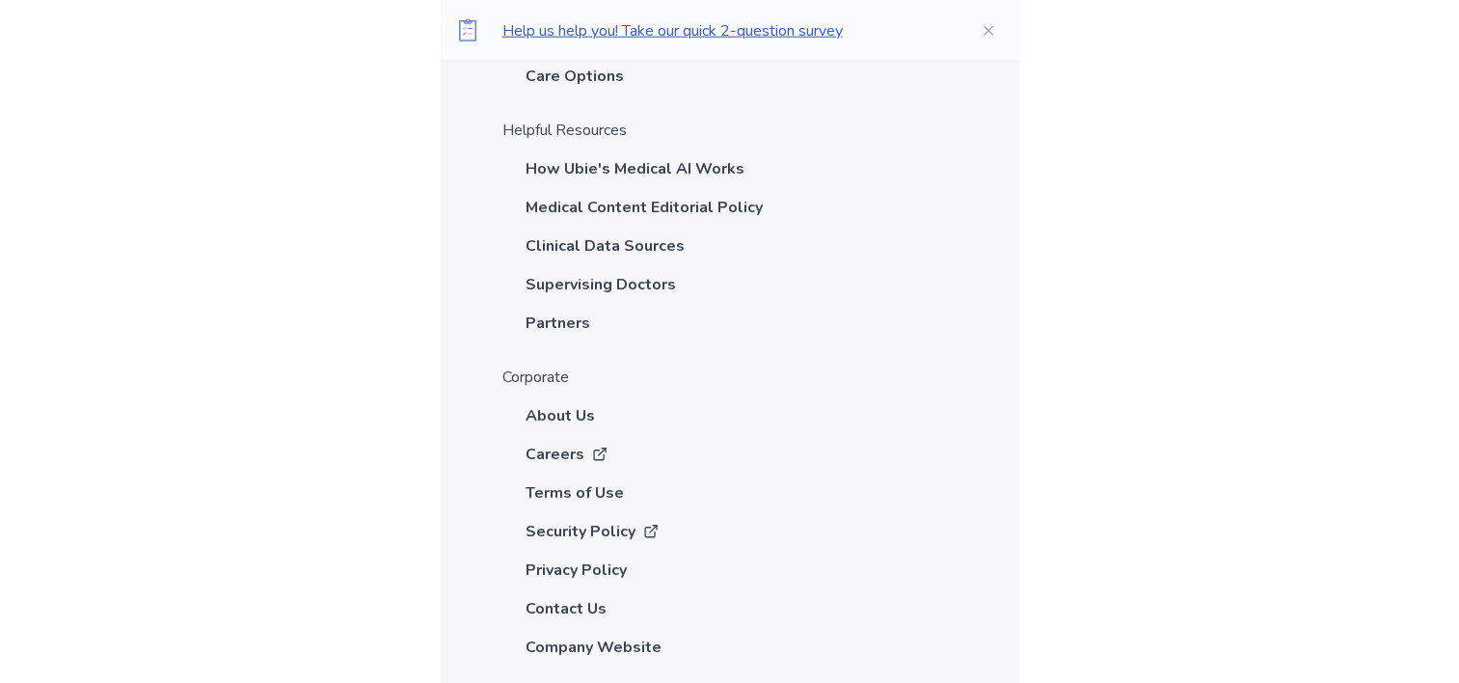
scroll to position [5227, 0]
